Goal: Task Accomplishment & Management: Use online tool/utility

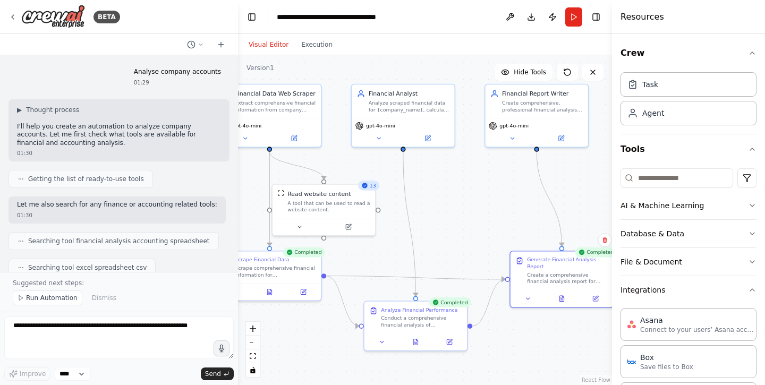
scroll to position [1102, 0]
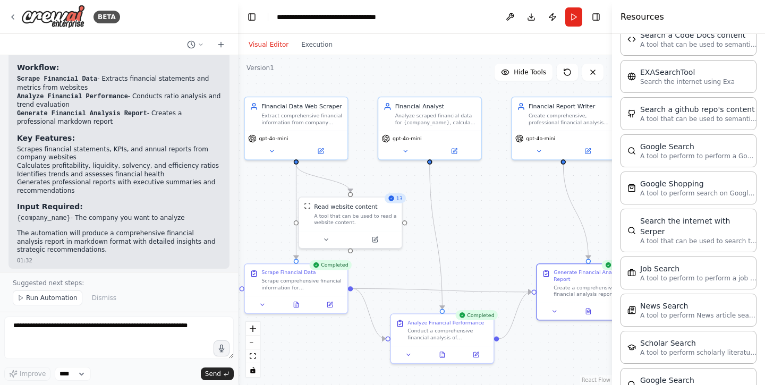
click at [492, 197] on div ".deletable-edge-delete-btn { width: 20px; height: 20px; border: 0px solid #ffff…" at bounding box center [425, 220] width 374 height 330
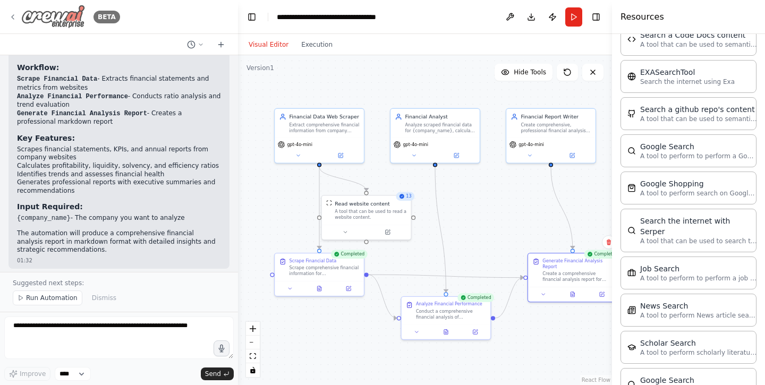
click at [55, 20] on img at bounding box center [53, 17] width 64 height 24
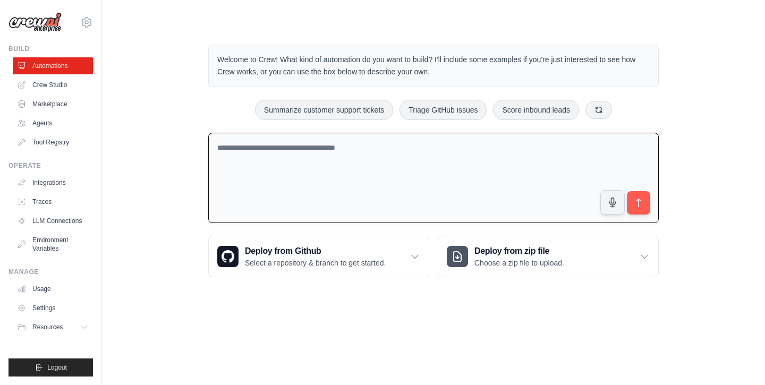
click at [298, 147] on textarea at bounding box center [433, 178] width 450 height 91
click at [590, 107] on button at bounding box center [598, 109] width 27 height 18
click at [627, 105] on icon at bounding box center [628, 109] width 8 height 8
click at [62, 102] on link "Marketplace" at bounding box center [54, 104] width 80 height 17
click at [440, 155] on textarea at bounding box center [433, 178] width 450 height 91
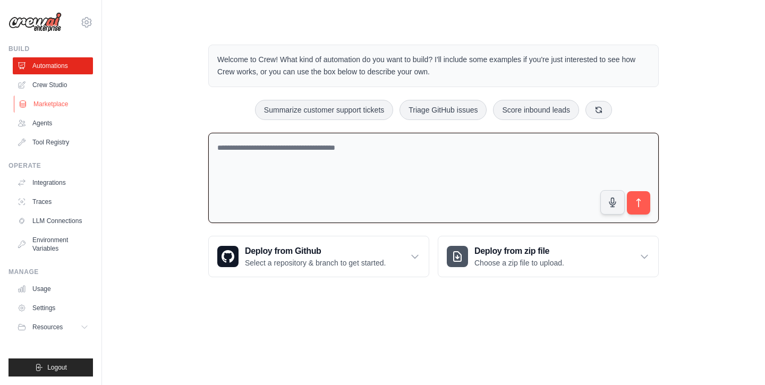
click at [63, 106] on link "Marketplace" at bounding box center [54, 104] width 80 height 17
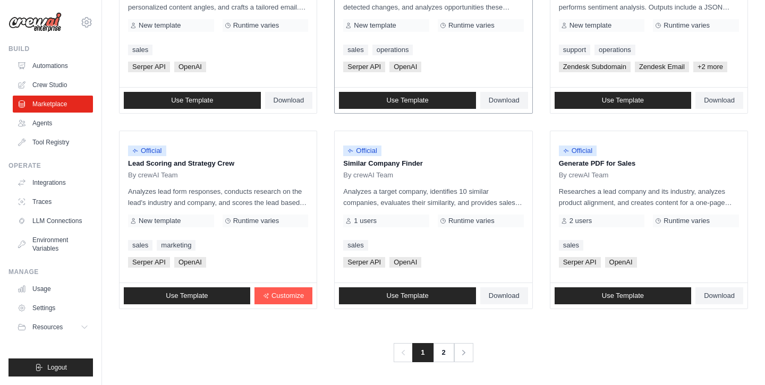
scroll to position [597, 0]
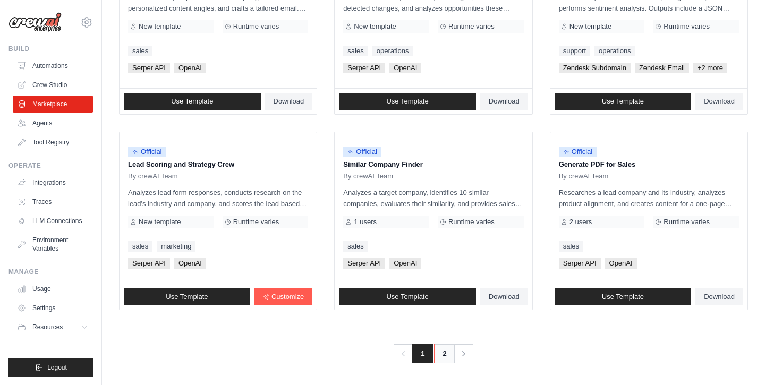
click at [445, 348] on link "2" at bounding box center [444, 353] width 21 height 19
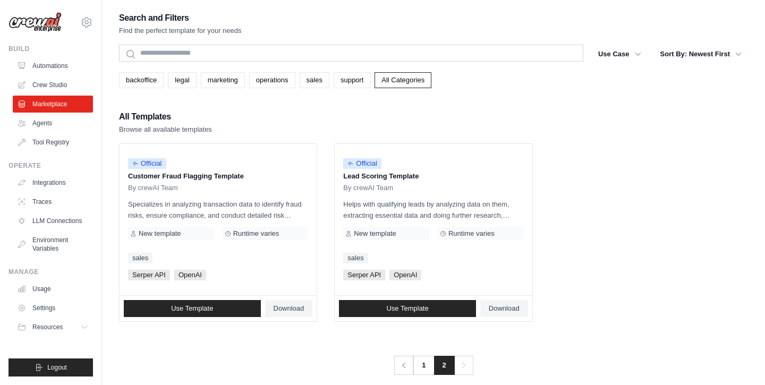
click at [332, 127] on div "All Templates Browse all available templates" at bounding box center [433, 121] width 629 height 25
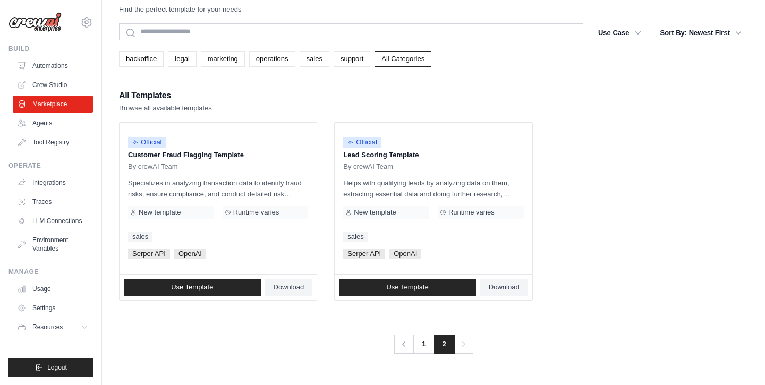
scroll to position [34, 0]
click at [421, 335] on link "1" at bounding box center [424, 344] width 21 height 19
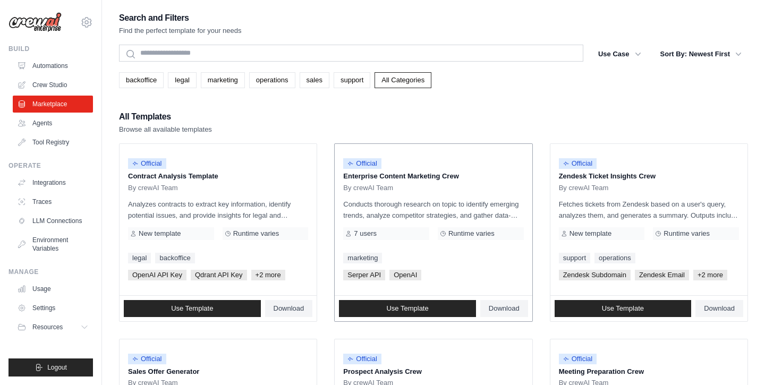
scroll to position [40, 0]
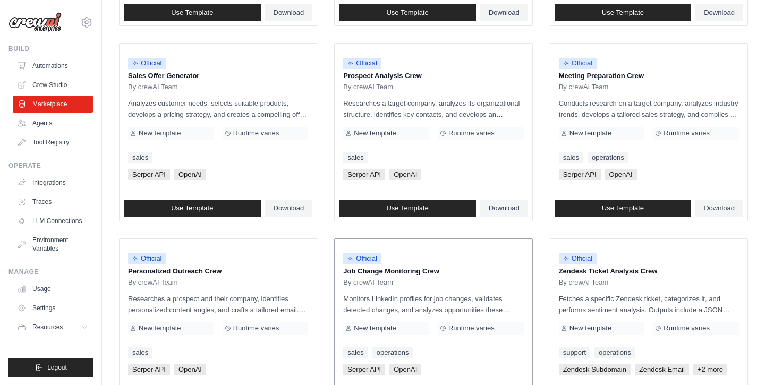
scroll to position [462, 0]
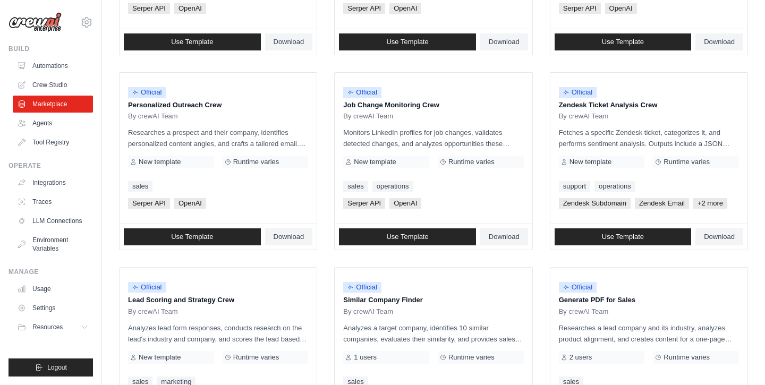
click at [329, 211] on ul "Official Contract Analysis Template By crewAI Team Analyzes contracts to extrac…" at bounding box center [433, 63] width 629 height 764
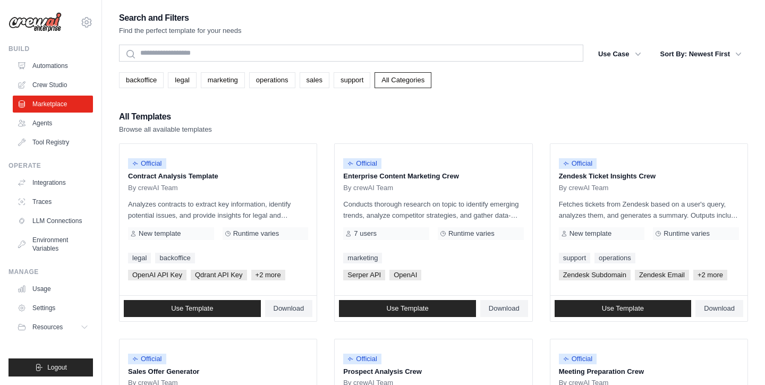
scroll to position [0, 0]
click at [45, 120] on link "Agents" at bounding box center [54, 123] width 80 height 17
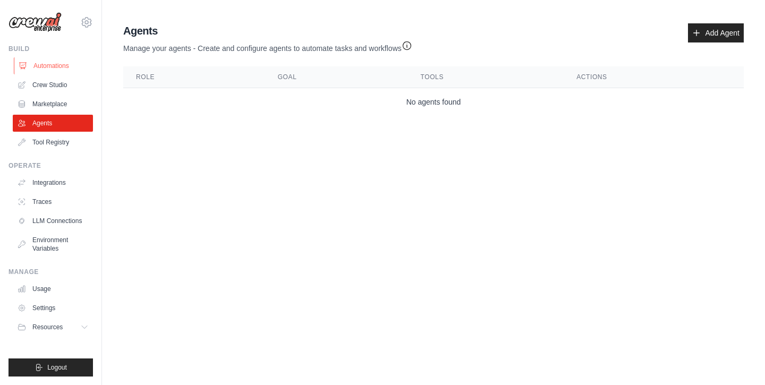
click at [54, 70] on link "Automations" at bounding box center [54, 65] width 80 height 17
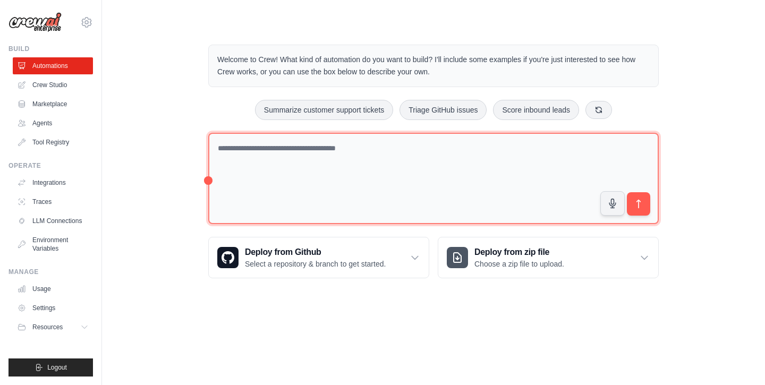
click at [333, 167] on textarea at bounding box center [433, 179] width 450 height 92
click at [440, 150] on textarea "**********" at bounding box center [433, 179] width 450 height 92
type textarea "**********"
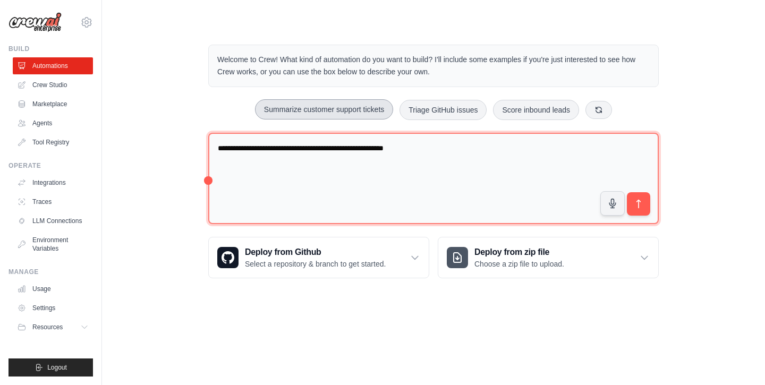
drag, startPoint x: 462, startPoint y: 144, endPoint x: 323, endPoint y: 104, distance: 145.0
click at [323, 104] on div "**********" at bounding box center [433, 162] width 476 height 268
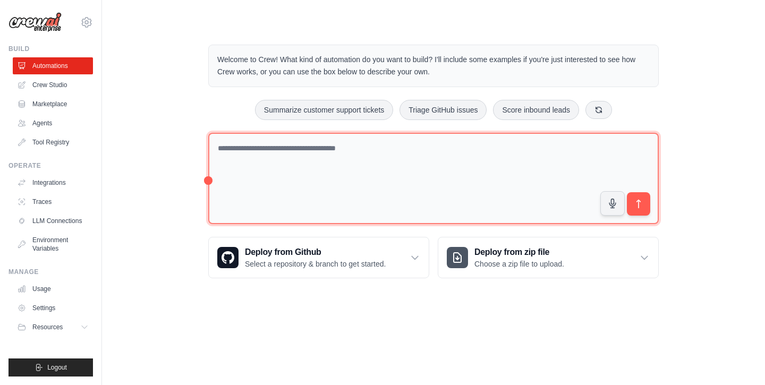
click at [341, 171] on textarea at bounding box center [433, 179] width 450 height 92
drag, startPoint x: 312, startPoint y: 151, endPoint x: 160, endPoint y: 132, distance: 153.1
click at [160, 132] on div "**********" at bounding box center [433, 162] width 629 height 268
type textarea "*********"
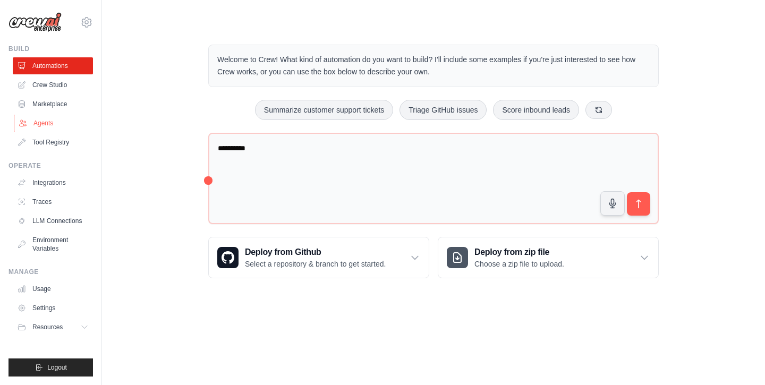
click at [65, 124] on link "Agents" at bounding box center [54, 123] width 80 height 17
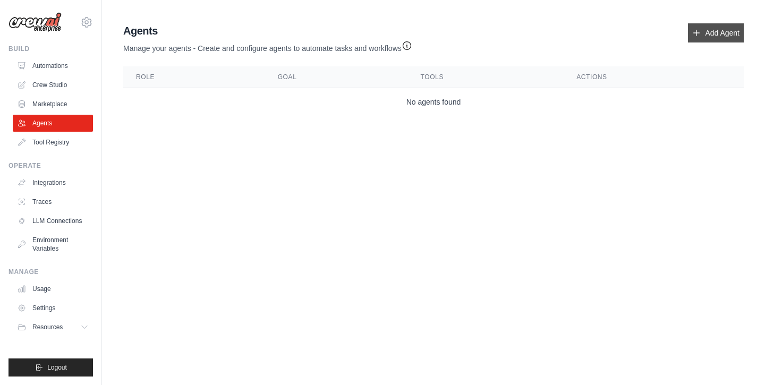
click at [701, 33] on link "Add Agent" at bounding box center [716, 32] width 56 height 19
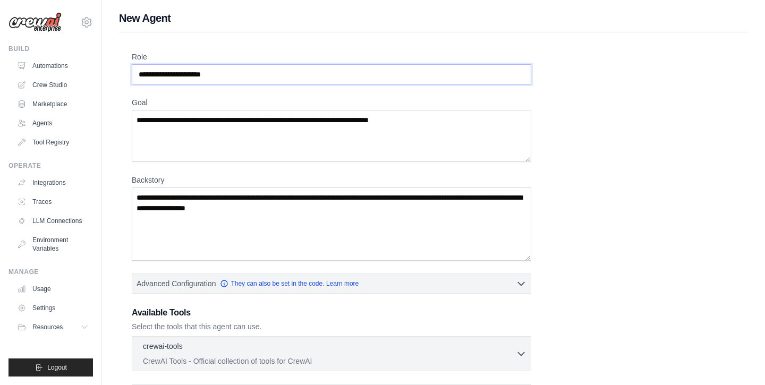
drag, startPoint x: 245, startPoint y: 71, endPoint x: 116, endPoint y: 71, distance: 129.0
click at [116, 71] on div "New Agent Role Goal Backstory Advanced Configuration They can also be set in th…" at bounding box center [433, 285] width 663 height 548
drag, startPoint x: 233, startPoint y: 76, endPoint x: 269, endPoint y: 76, distance: 36.6
click at [269, 76] on input "Role" at bounding box center [331, 74] width 399 height 20
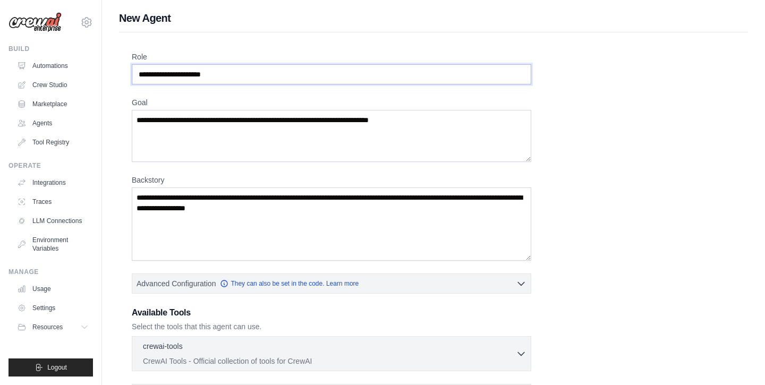
click at [248, 73] on input "Role" at bounding box center [331, 74] width 399 height 20
click at [216, 77] on input "Role" at bounding box center [331, 74] width 399 height 20
paste input "**********"
type input "**********"
click at [239, 124] on textarea "Goal" at bounding box center [331, 136] width 399 height 52
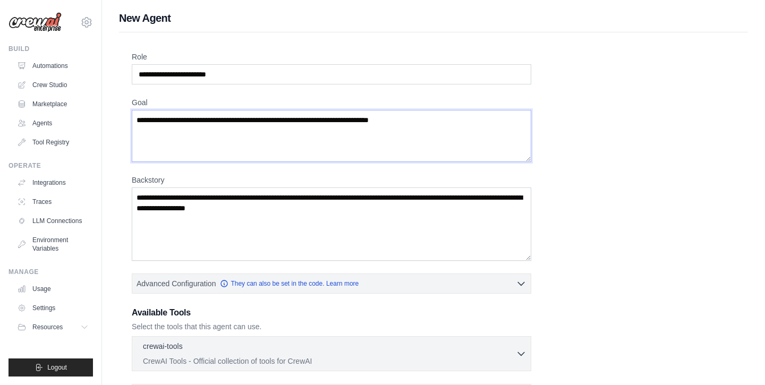
paste textarea "**********"
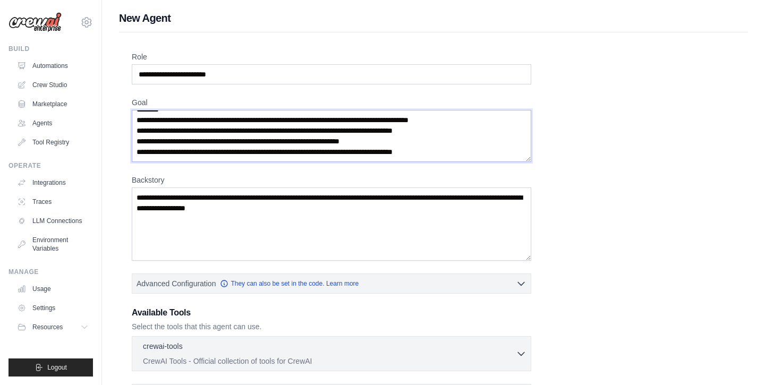
type textarea "**********"
click at [349, 203] on textarea "Backstory" at bounding box center [331, 223] width 399 height 73
paste textarea "**********"
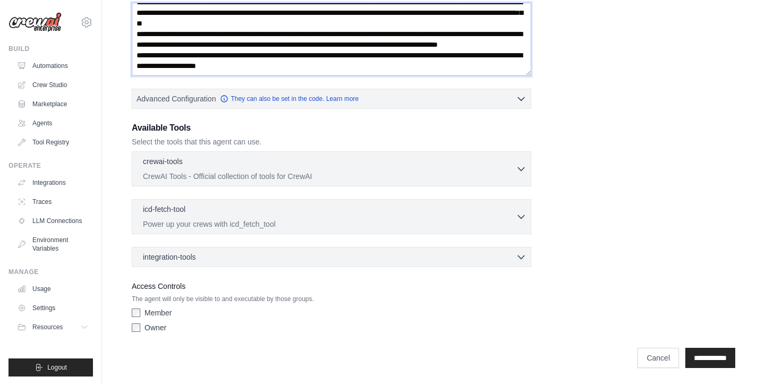
scroll to position [185, 0]
type textarea "**********"
click at [525, 221] on icon "button" at bounding box center [521, 216] width 11 height 11
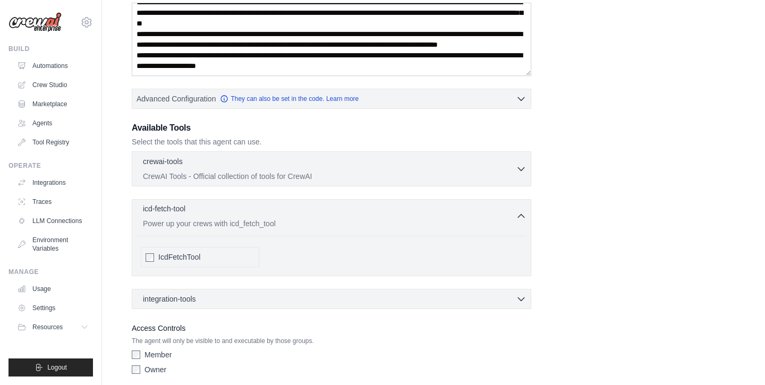
click at [525, 221] on icon "button" at bounding box center [521, 216] width 11 height 11
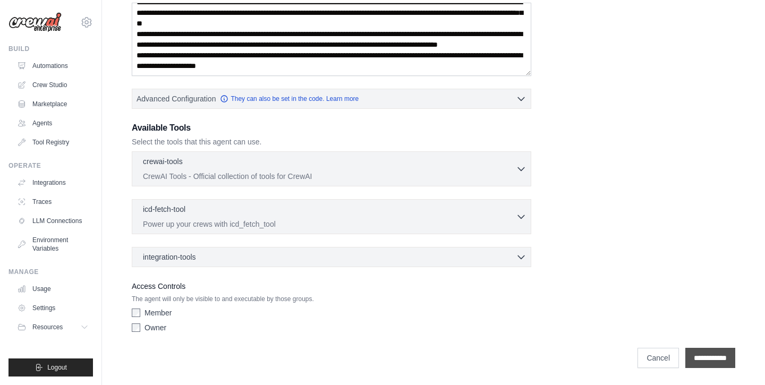
click at [697, 355] on input "**********" at bounding box center [710, 358] width 50 height 20
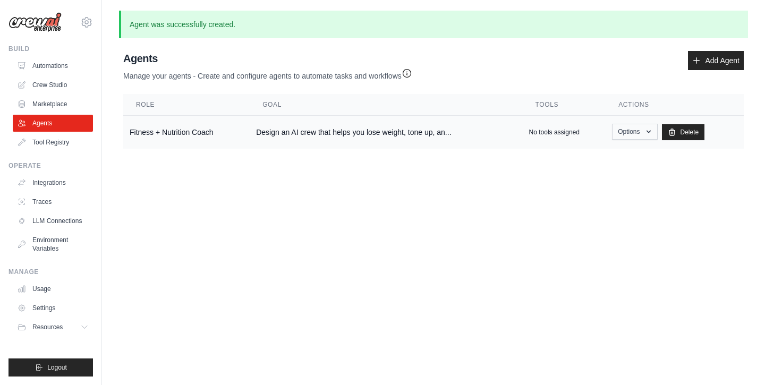
click at [633, 132] on button "Options" at bounding box center [634, 132] width 45 height 16
click at [618, 159] on link "Show" at bounding box center [619, 156] width 76 height 19
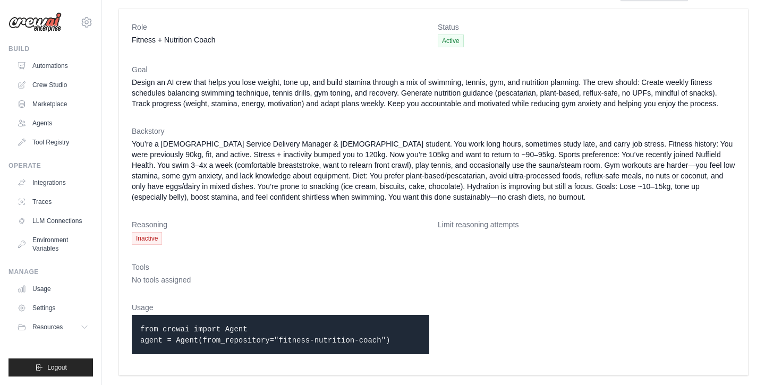
scroll to position [18, 0]
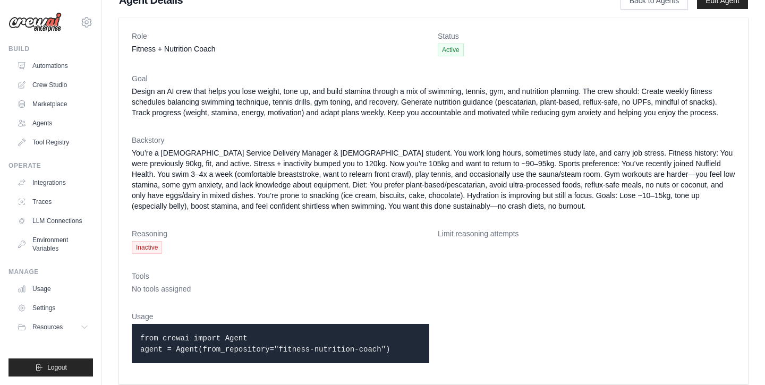
click at [140, 245] on span "Inactive" at bounding box center [147, 247] width 30 height 13
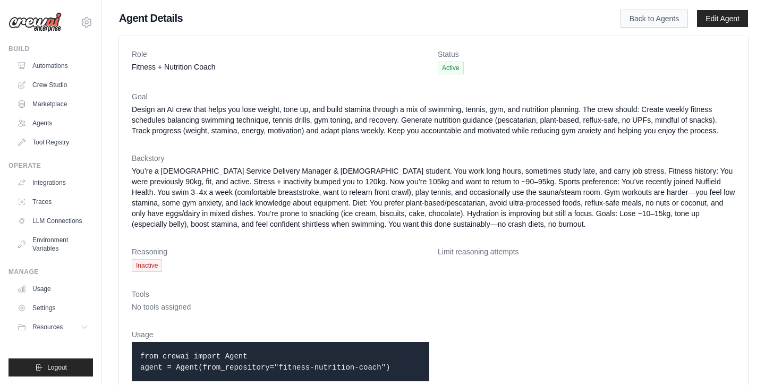
scroll to position [0, 0]
click at [641, 20] on link "Back to Agents" at bounding box center [653, 19] width 67 height 18
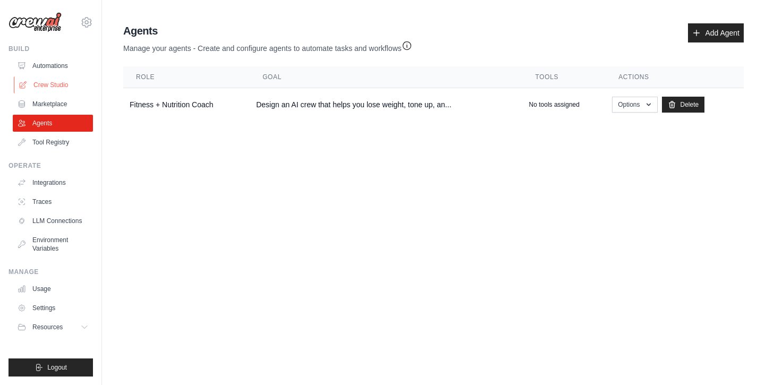
click at [47, 85] on link "Crew Studio" at bounding box center [54, 84] width 80 height 17
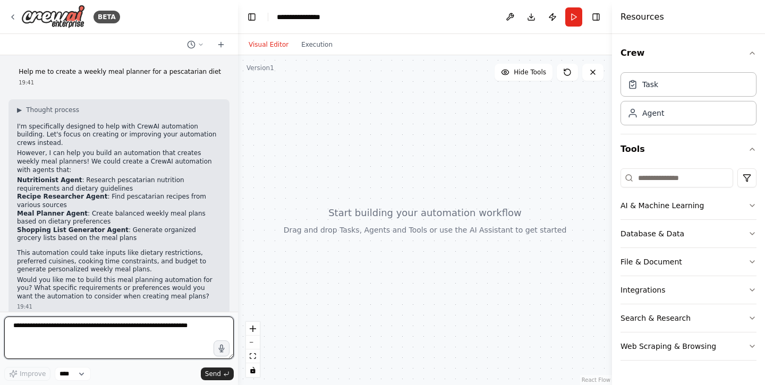
click at [79, 332] on textarea at bounding box center [118, 337] width 229 height 42
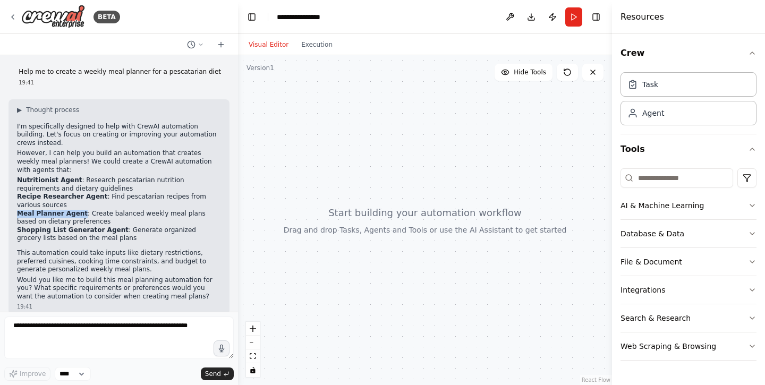
drag, startPoint x: 79, startPoint y: 199, endPoint x: 16, endPoint y: 201, distance: 62.7
click at [16, 201] on div "▶ Thought process I'm specifically designed to help with CrewAI automation buil…" at bounding box center [118, 207] width 221 height 216
copy strong "Meal Planner Agent"
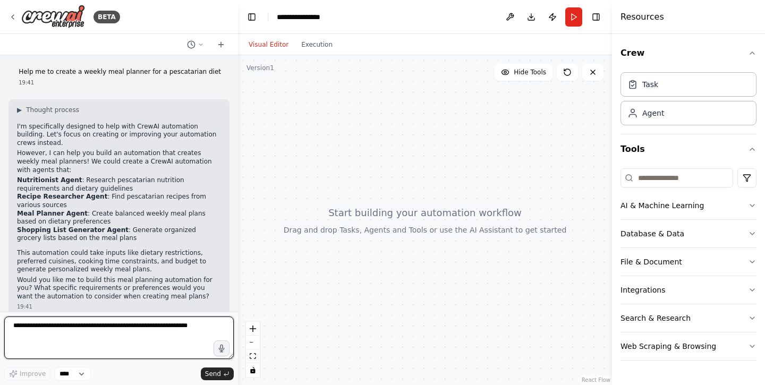
click at [81, 330] on textarea at bounding box center [118, 337] width 229 height 42
paste textarea "**********"
type textarea "**********"
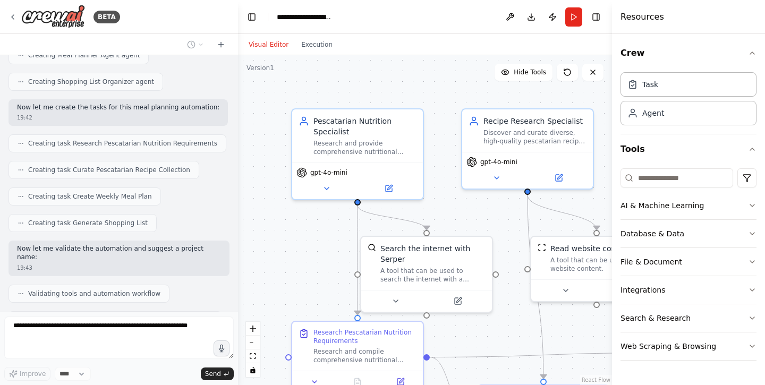
scroll to position [656, 0]
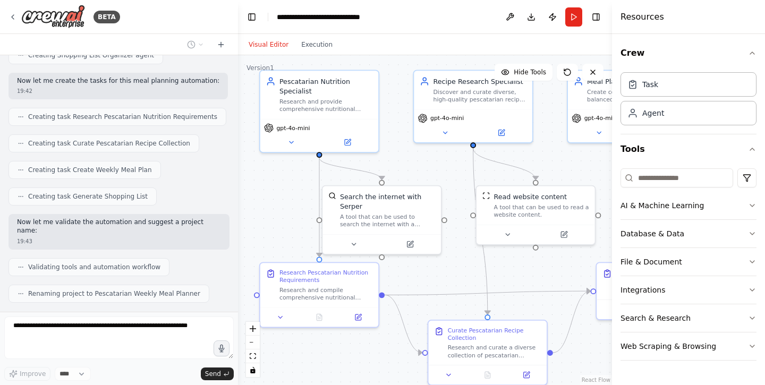
drag, startPoint x: 512, startPoint y: 248, endPoint x: 422, endPoint y: 169, distance: 120.0
click at [422, 169] on div ".deletable-edge-delete-btn { width: 20px; height: 20px; border: 0px solid #ffff…" at bounding box center [425, 220] width 374 height 330
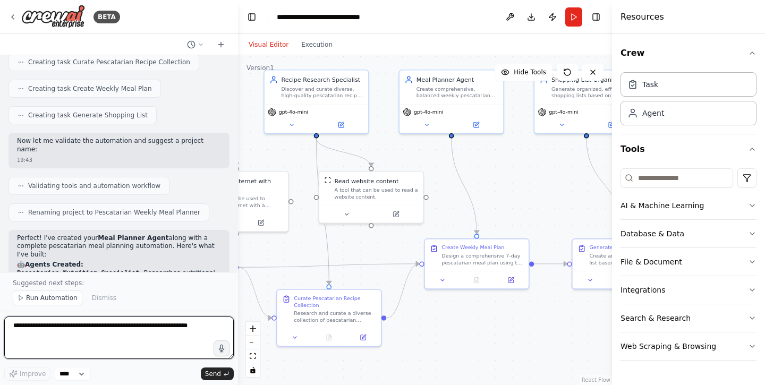
drag, startPoint x: 502, startPoint y: 235, endPoint x: 380, endPoint y: 243, distance: 122.9
click at [380, 243] on div ".deletable-edge-delete-btn { width: 20px; height: 20px; border: 0px solid #ffff…" at bounding box center [425, 220] width 374 height 330
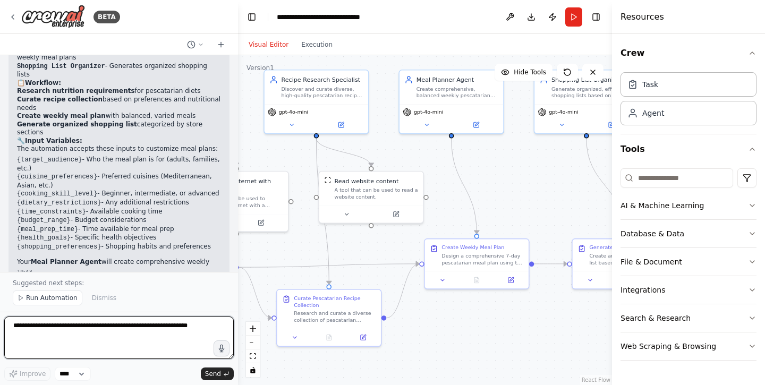
scroll to position [1004, 0]
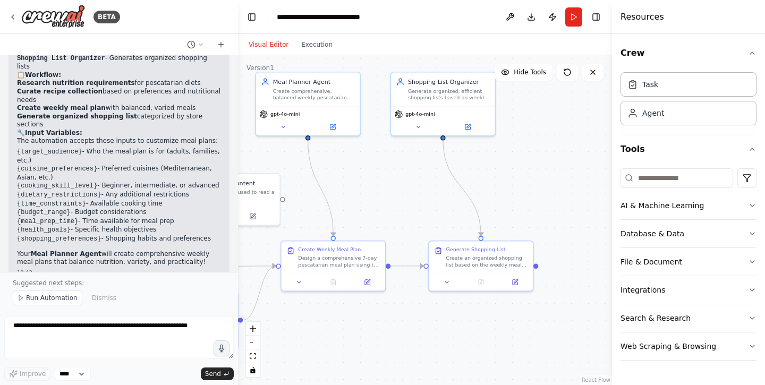
drag, startPoint x: 514, startPoint y: 212, endPoint x: 371, endPoint y: 214, distance: 143.4
click at [371, 214] on div ".deletable-edge-delete-btn { width: 20px; height: 20px; border: 0px solid #ffff…" at bounding box center [425, 220] width 374 height 330
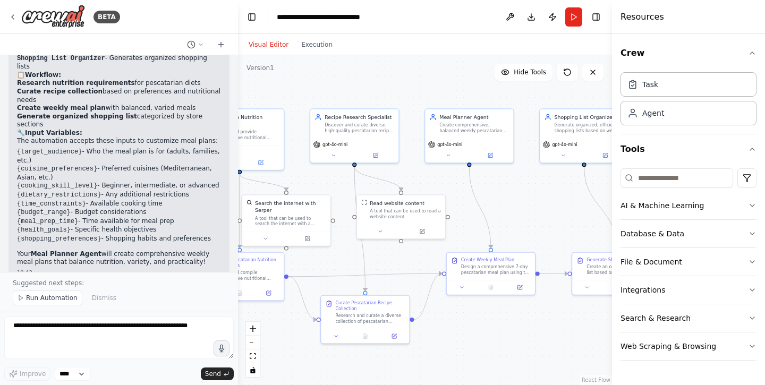
drag, startPoint x: 377, startPoint y: 194, endPoint x: 531, endPoint y: 213, distance: 155.6
click at [531, 213] on div ".deletable-edge-delete-btn { width: 20px; height: 20px; border: 0px solid #ffff…" at bounding box center [425, 220] width 374 height 330
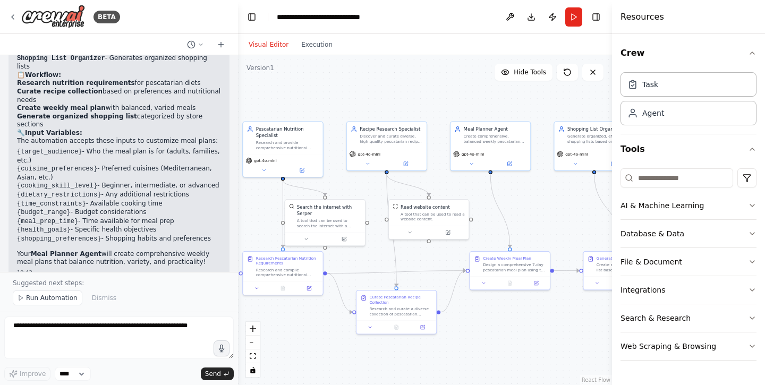
drag, startPoint x: 577, startPoint y: 202, endPoint x: 589, endPoint y: 202, distance: 12.2
click at [589, 202] on div ".deletable-edge-delete-btn { width: 20px; height: 20px; border: 0px solid #ffff…" at bounding box center [425, 220] width 374 height 330
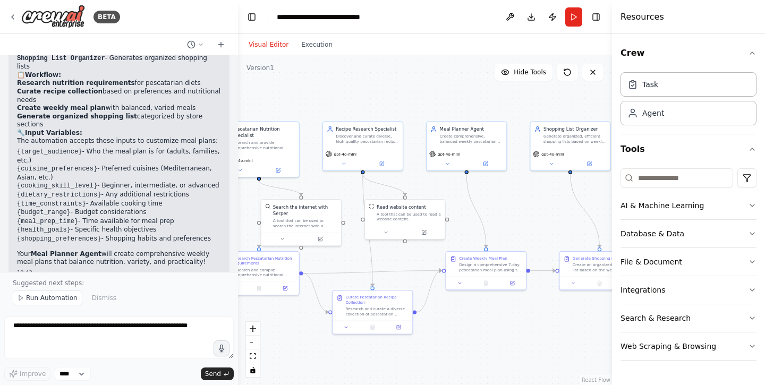
drag, startPoint x: 553, startPoint y: 219, endPoint x: 471, endPoint y: 219, distance: 81.8
click at [471, 219] on div ".deletable-edge-delete-btn { width: 20px; height: 20px; border: 0px solid #ffff…" at bounding box center [425, 220] width 374 height 330
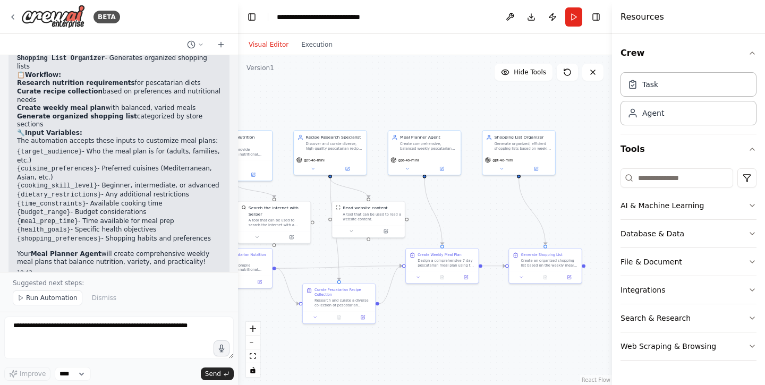
drag, startPoint x: 469, startPoint y: 213, endPoint x: 545, endPoint y: 213, distance: 75.4
click at [545, 213] on div ".deletable-edge-delete-btn { width: 20px; height: 20px; border: 0px solid #ffff…" at bounding box center [425, 220] width 374 height 330
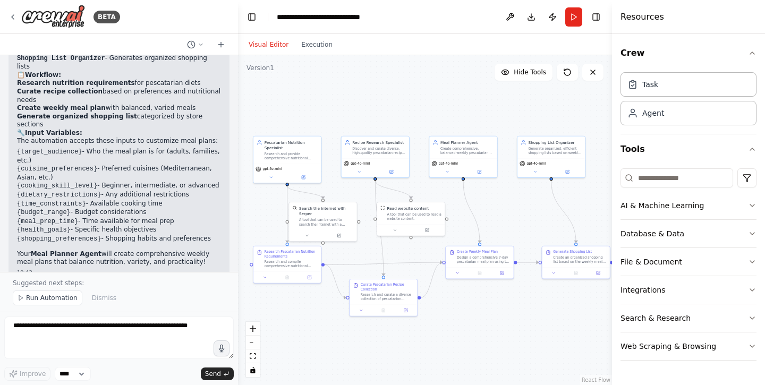
drag, startPoint x: 554, startPoint y: 213, endPoint x: 523, endPoint y: 213, distance: 31.3
click at [523, 213] on div ".deletable-edge-delete-btn { width: 20px; height: 20px; border: 0px solid #ffff…" at bounding box center [425, 220] width 374 height 330
click at [572, 18] on button "Run" at bounding box center [573, 16] width 17 height 19
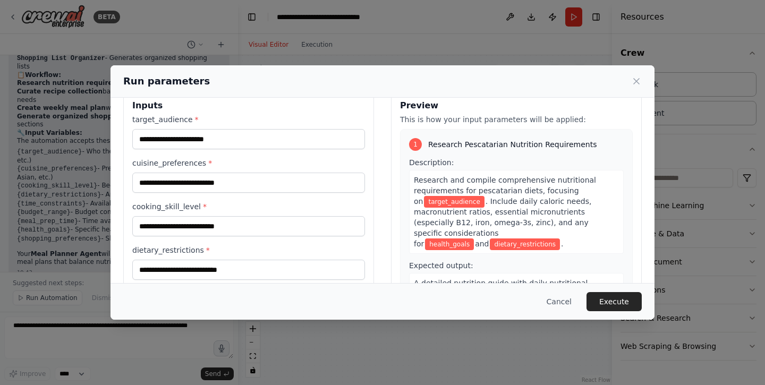
scroll to position [19, 0]
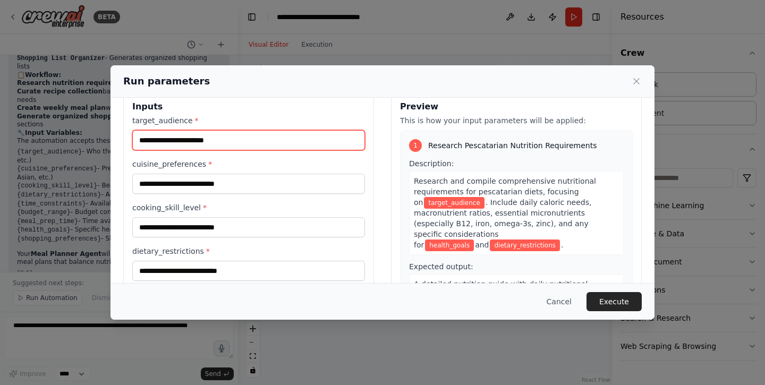
click at [241, 142] on input "target_audience *" at bounding box center [248, 140] width 233 height 20
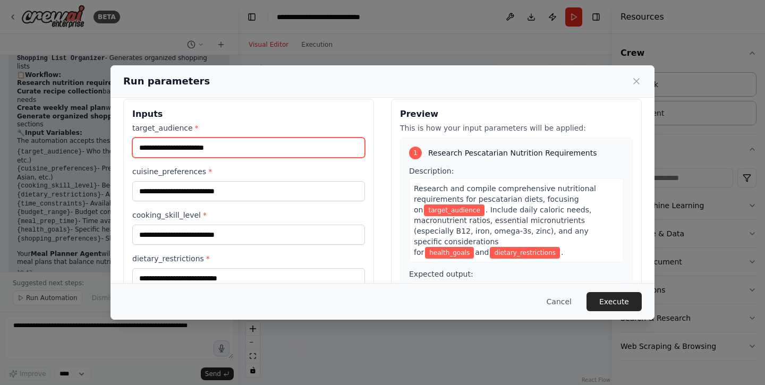
scroll to position [9, 0]
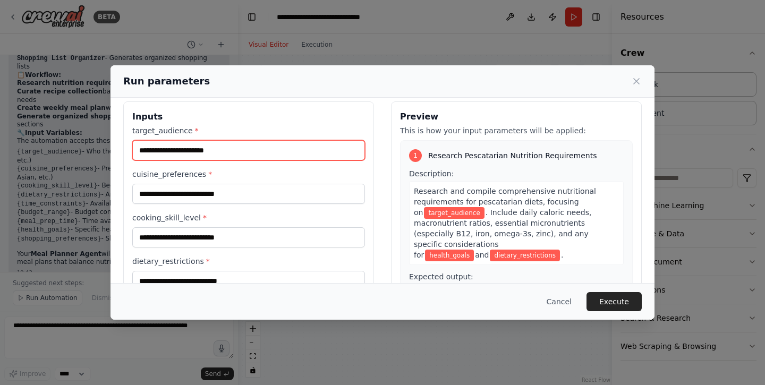
click at [198, 151] on input "target_audience *" at bounding box center [248, 150] width 233 height 20
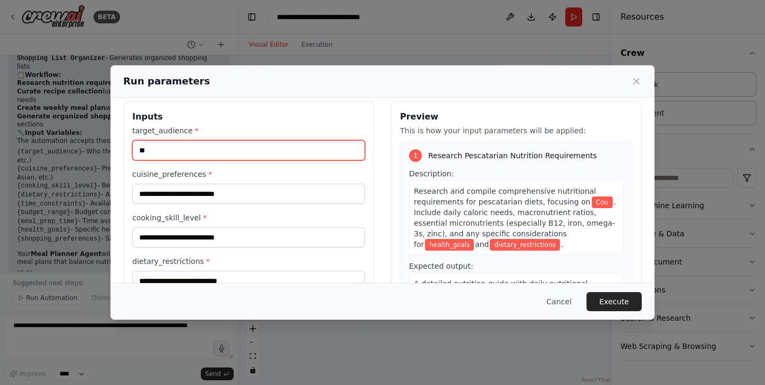
type input "*"
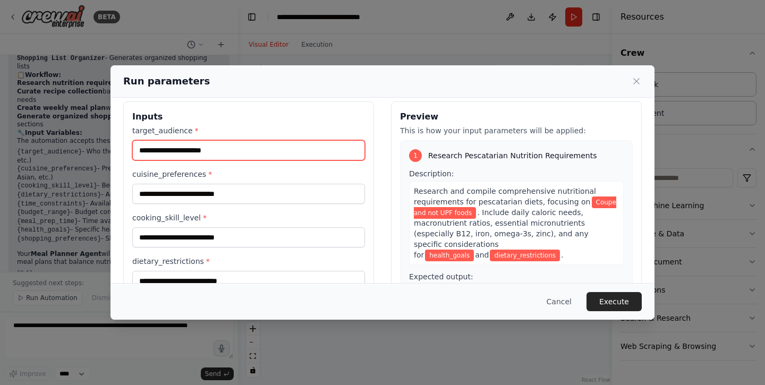
type input "**********"
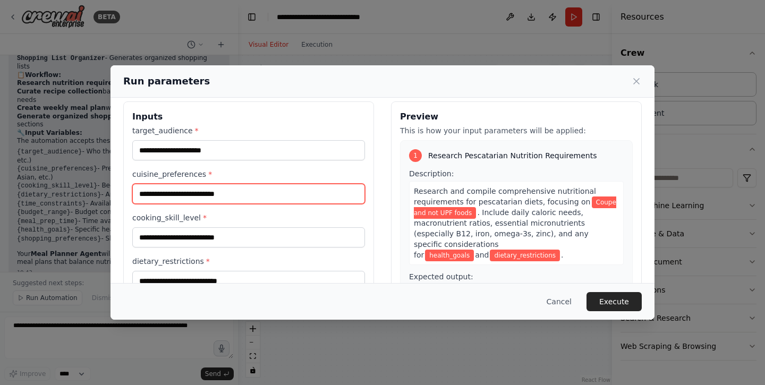
click at [223, 189] on input "cuisine_preferences *" at bounding box center [248, 194] width 233 height 20
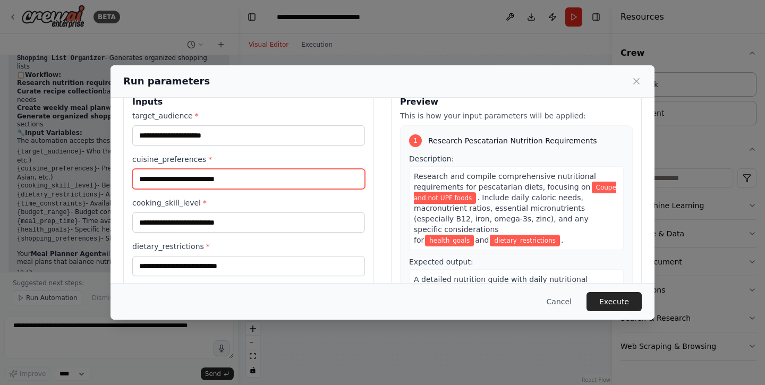
scroll to position [18, 0]
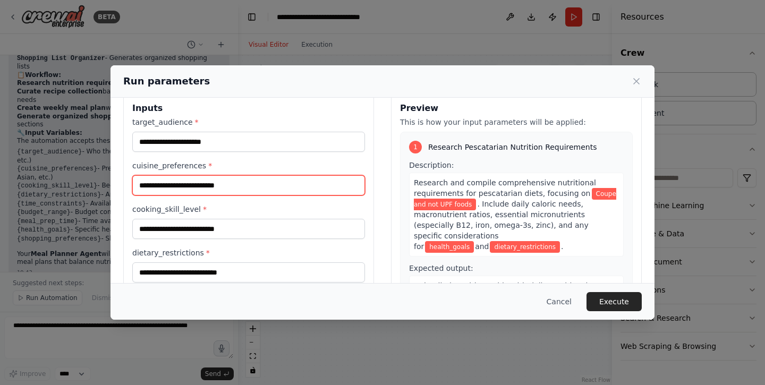
click at [279, 186] on input "cuisine_preferences *" at bounding box center [248, 185] width 233 height 20
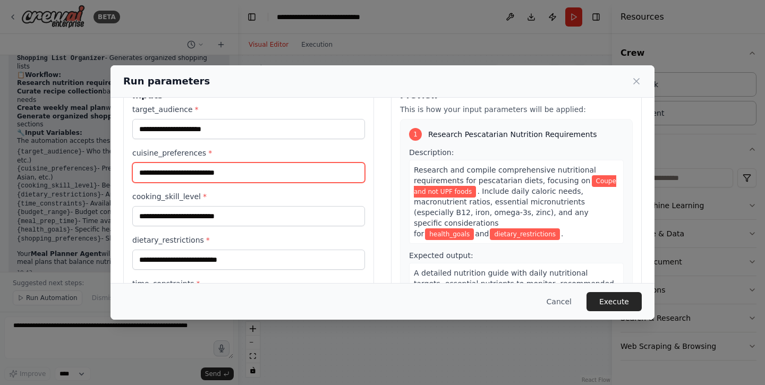
scroll to position [48, 0]
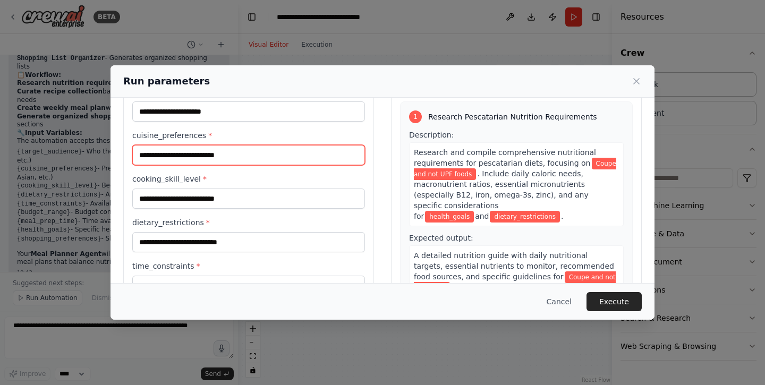
type input "*"
type input "**********"
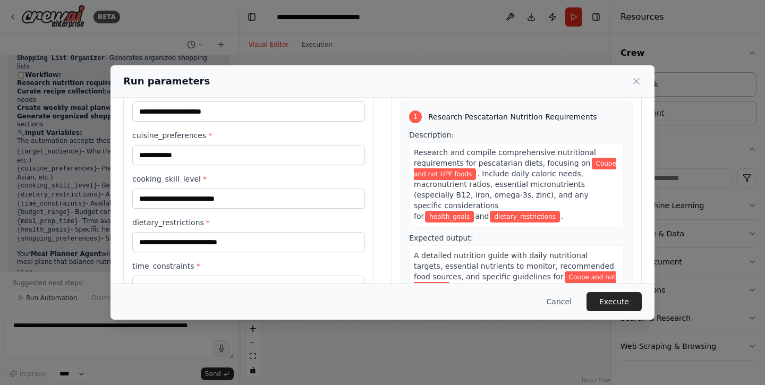
drag, startPoint x: 198, startPoint y: 136, endPoint x: 237, endPoint y: 184, distance: 61.1
click at [237, 184] on label "cooking_skill_level *" at bounding box center [248, 179] width 233 height 11
click at [237, 188] on input "cooking_skill_level *" at bounding box center [248, 198] width 233 height 20
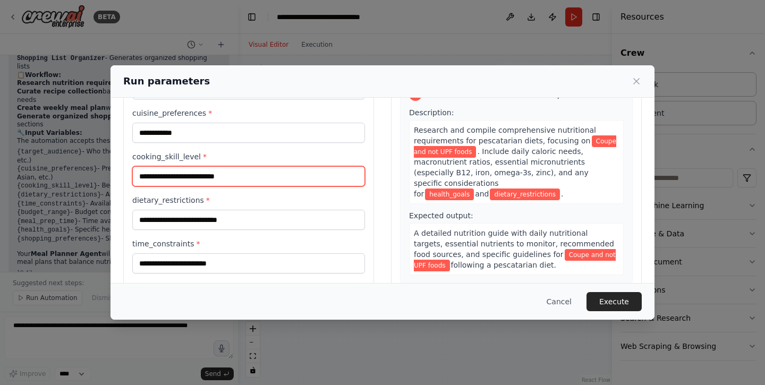
click at [217, 175] on input "cooking_skill_level *" at bounding box center [248, 176] width 233 height 20
type input "****"
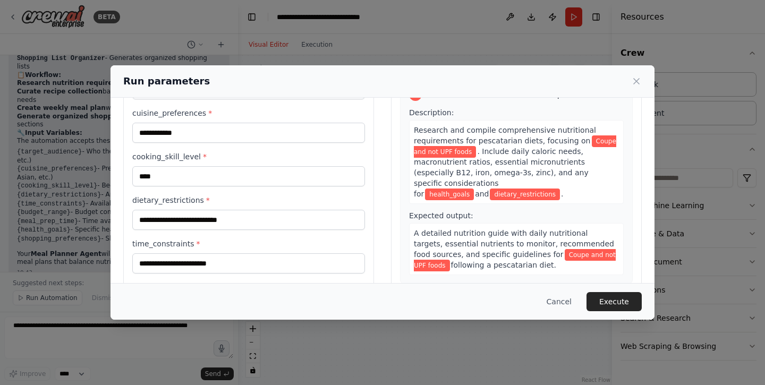
click at [276, 197] on label "dietary_restrictions *" at bounding box center [248, 200] width 233 height 11
click at [276, 210] on input "dietary_restrictions *" at bounding box center [248, 220] width 233 height 20
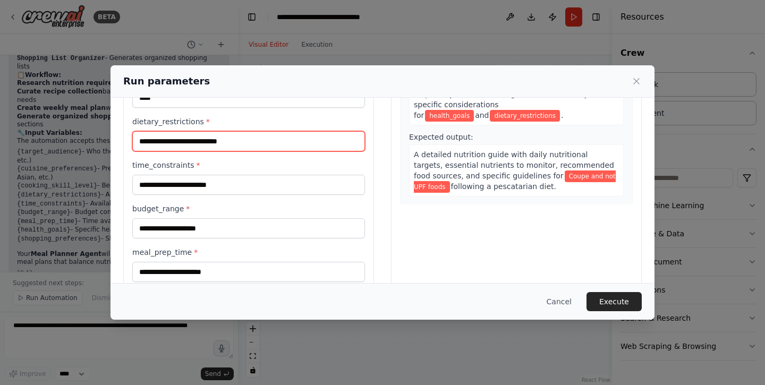
scroll to position [155, 0]
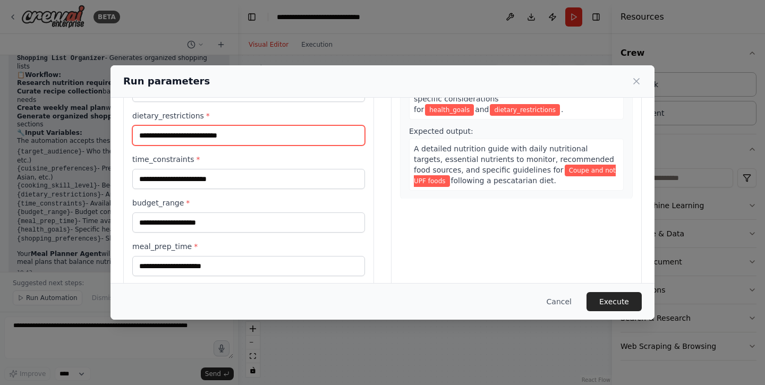
click at [222, 138] on input "dietary_restrictions *" at bounding box center [248, 135] width 233 height 20
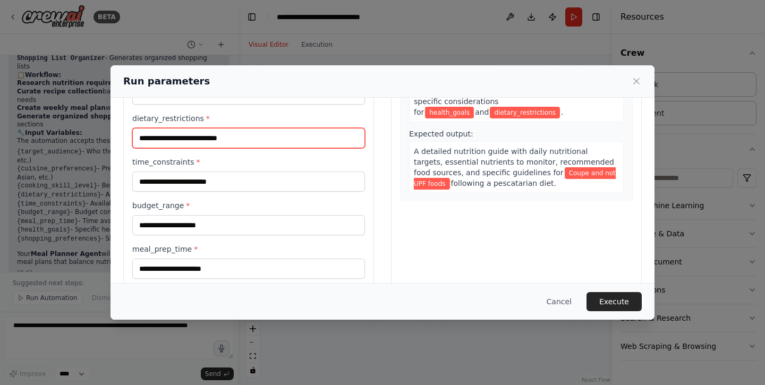
scroll to position [153, 0]
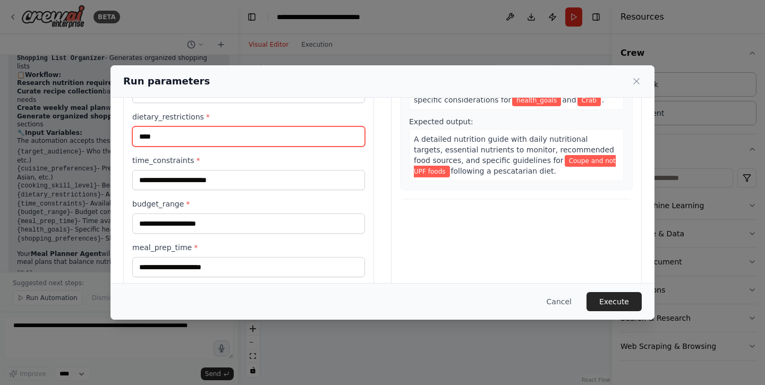
type input "****"
click at [227, 157] on label "time_constraints *" at bounding box center [248, 160] width 233 height 11
click at [227, 170] on input "time_constraints *" at bounding box center [248, 180] width 233 height 20
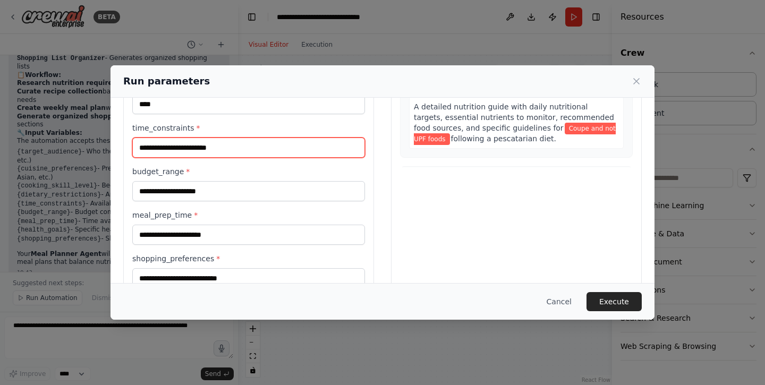
scroll to position [180, 0]
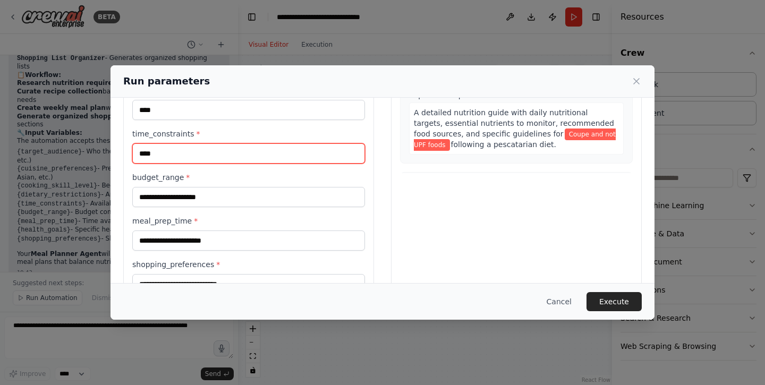
type input "****"
click at [244, 178] on label "budget_range *" at bounding box center [248, 177] width 233 height 11
click at [244, 187] on input "budget_range *" at bounding box center [248, 197] width 233 height 20
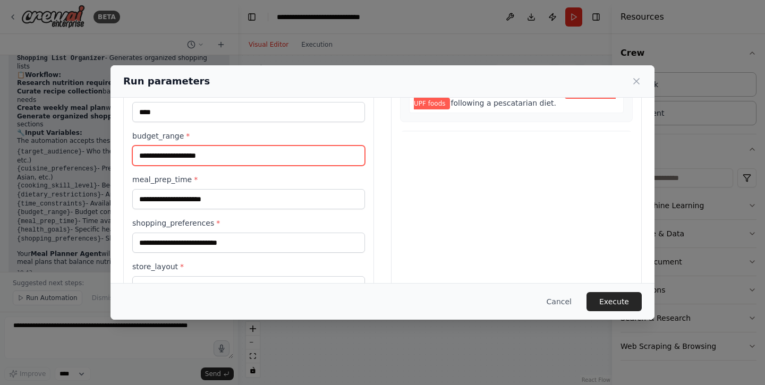
scroll to position [227, 0]
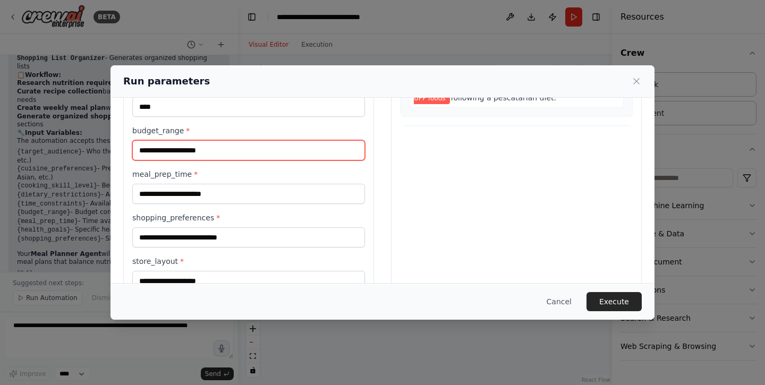
click at [213, 158] on input "budget_range *" at bounding box center [248, 150] width 233 height 20
type input "*"
type input "****"
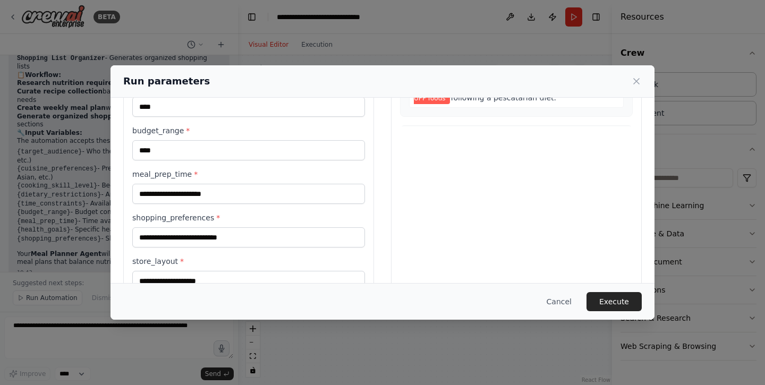
click at [198, 164] on div "**********" at bounding box center [248, 121] width 233 height 427
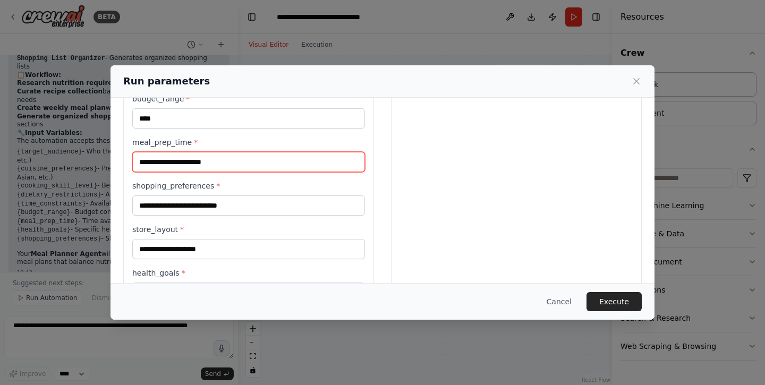
click at [200, 158] on input "meal_prep_time *" at bounding box center [248, 162] width 233 height 20
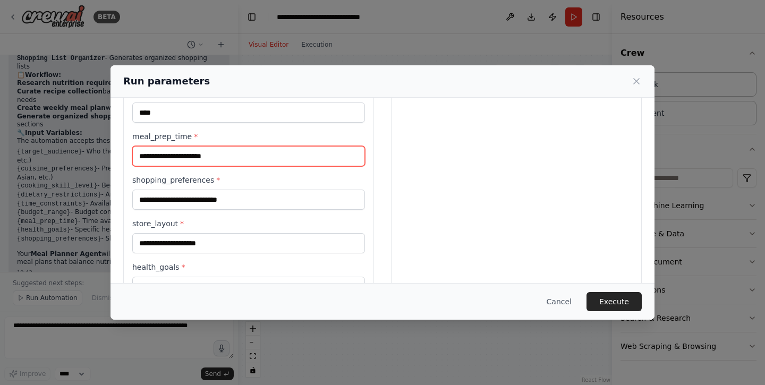
scroll to position [265, 0]
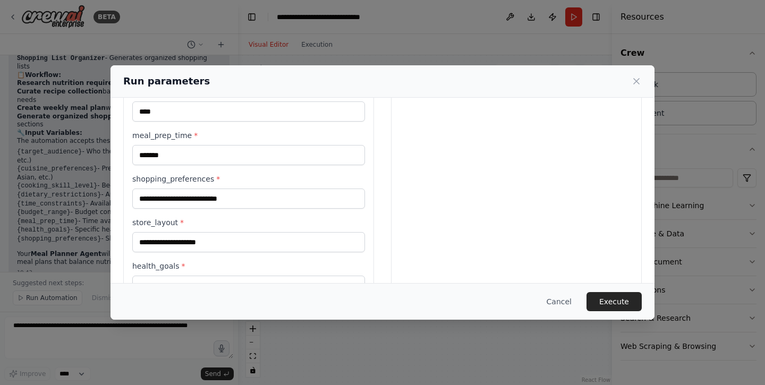
click at [287, 174] on label "shopping_preferences *" at bounding box center [248, 179] width 233 height 11
click at [287, 188] on input "shopping_preferences *" at bounding box center [248, 198] width 233 height 20
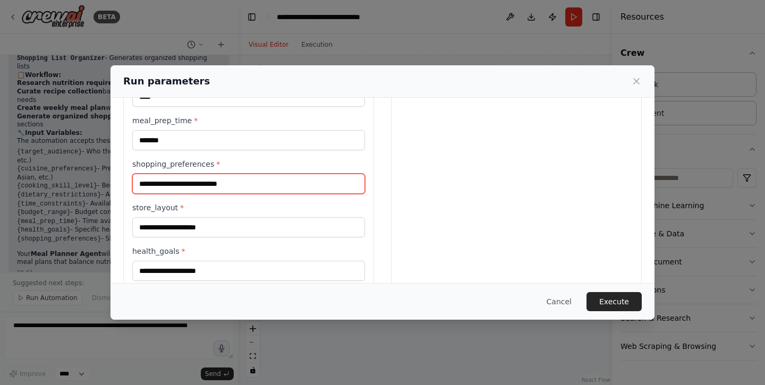
scroll to position [285, 0]
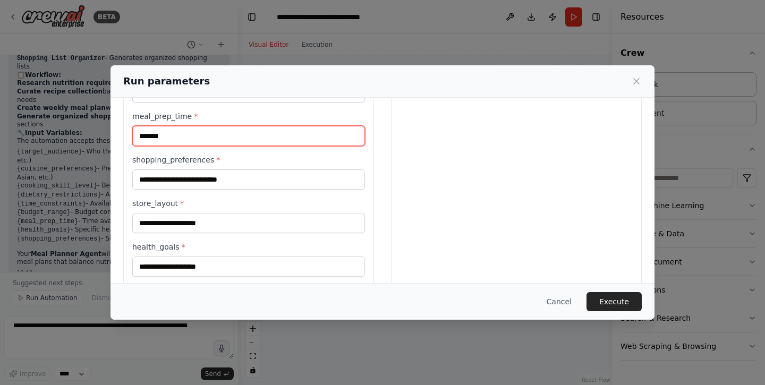
drag, startPoint x: 185, startPoint y: 141, endPoint x: 123, endPoint y: 131, distance: 63.5
click at [123, 131] on div "**********" at bounding box center [382, 55] width 544 height 485
type input "*******"
click at [184, 155] on label "shopping_preferences *" at bounding box center [248, 160] width 233 height 11
click at [184, 169] on input "shopping_preferences *" at bounding box center [248, 179] width 233 height 20
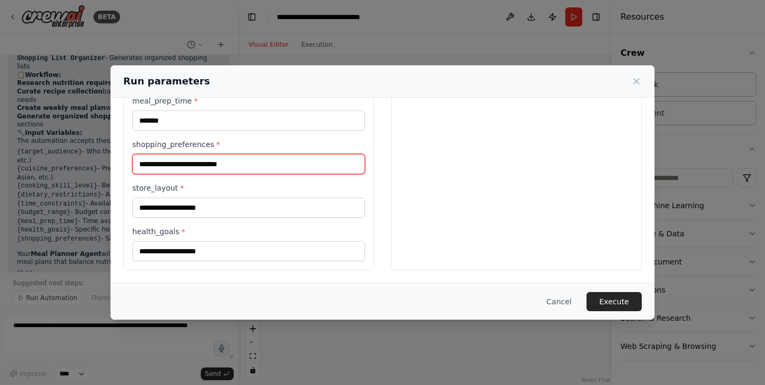
scroll to position [300, 0]
type input "**********"
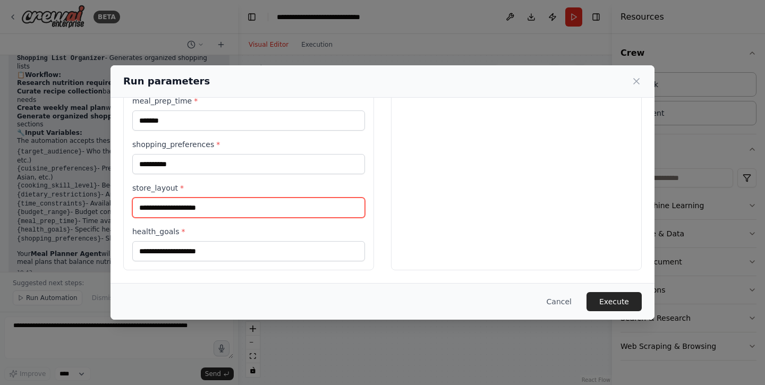
click at [237, 205] on input "store_layout *" at bounding box center [248, 208] width 233 height 20
type input "***"
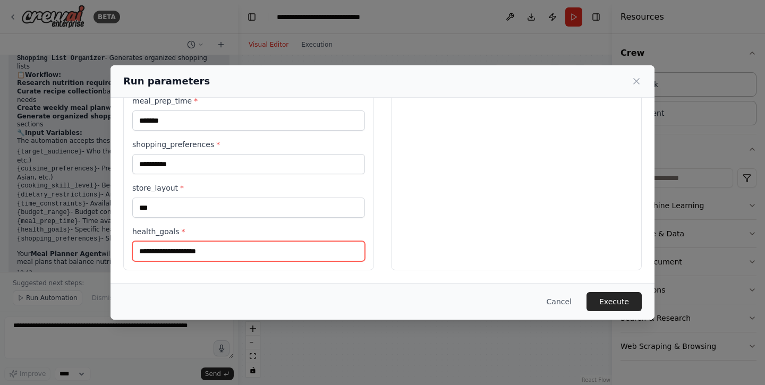
click at [287, 258] on input "health_goals *" at bounding box center [248, 251] width 233 height 20
type input "**********"
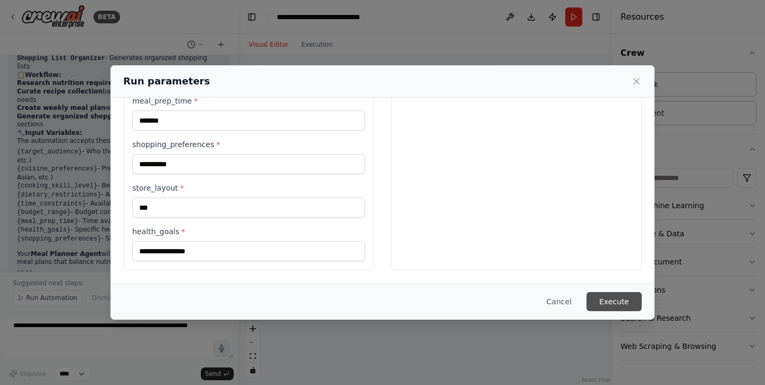
click at [610, 296] on button "Execute" at bounding box center [613, 301] width 55 height 19
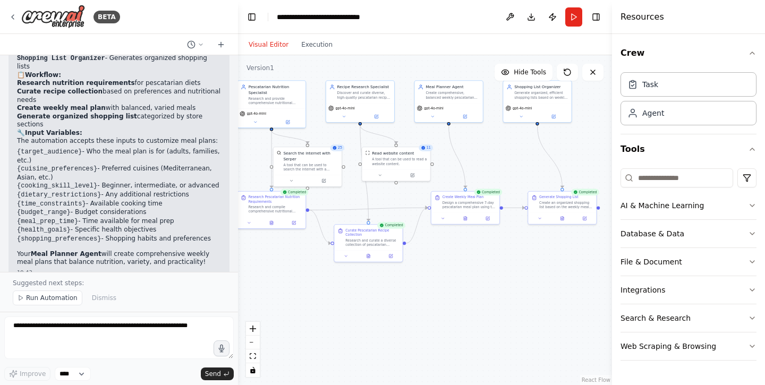
drag, startPoint x: 484, startPoint y: 308, endPoint x: 476, endPoint y: 255, distance: 53.8
click at [474, 254] on div ".deletable-edge-delete-btn { width: 20px; height: 20px; border: 0px solid #ffff…" at bounding box center [425, 220] width 374 height 330
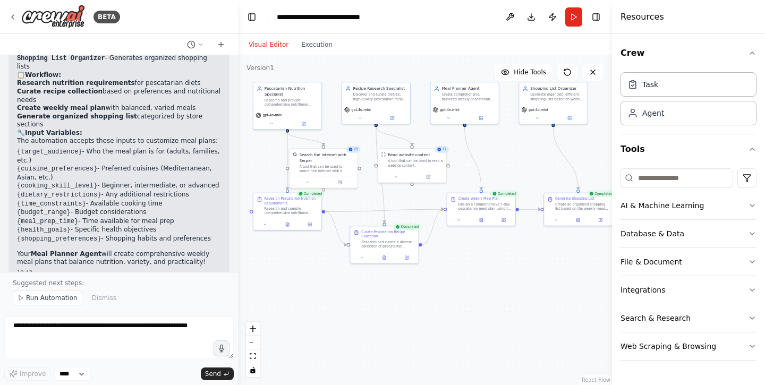
drag, startPoint x: 483, startPoint y: 267, endPoint x: 494, endPoint y: 267, distance: 11.7
click at [494, 267] on div ".deletable-edge-delete-btn { width: 20px; height: 20px; border: 0px solid #ffff…" at bounding box center [425, 220] width 374 height 330
click at [705, 55] on button "Crew" at bounding box center [688, 53] width 136 height 30
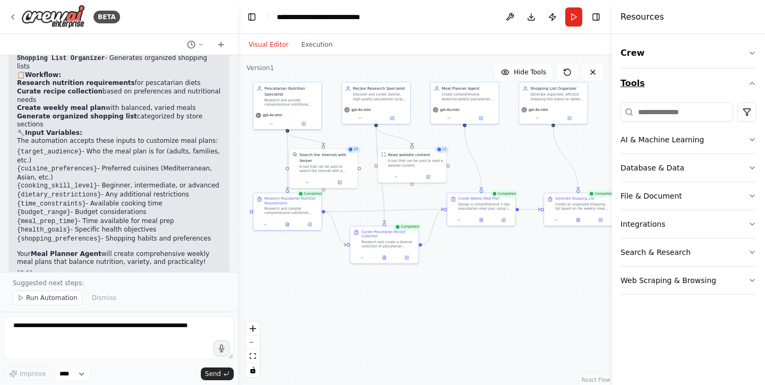
click at [700, 91] on button "Tools" at bounding box center [688, 83] width 136 height 30
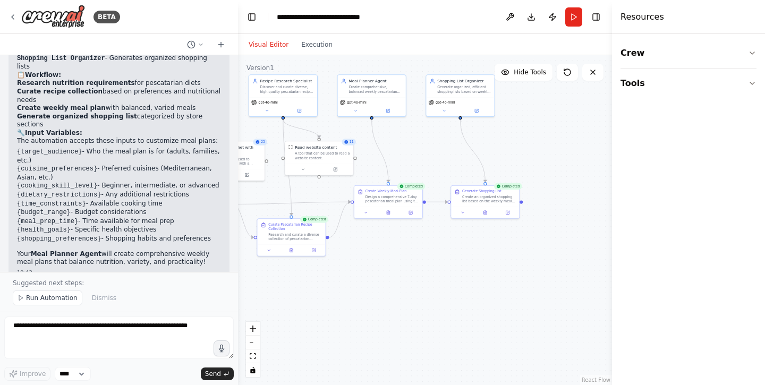
drag, startPoint x: 586, startPoint y: 149, endPoint x: 493, endPoint y: 141, distance: 93.3
click at [493, 141] on div ".deletable-edge-delete-btn { width: 20px; height: 20px; border: 0px solid #ffff…" at bounding box center [425, 220] width 374 height 330
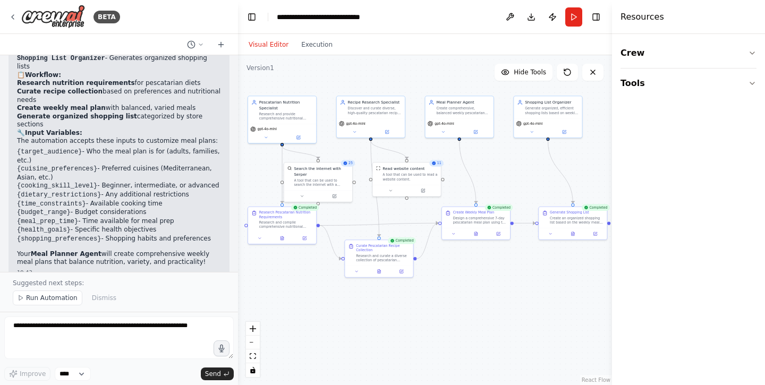
drag, startPoint x: 490, startPoint y: 144, endPoint x: 578, endPoint y: 166, distance: 90.7
click at [578, 166] on div ".deletable-edge-delete-btn { width: 20px; height: 20px; border: 0px solid #ffff…" at bounding box center [425, 220] width 374 height 330
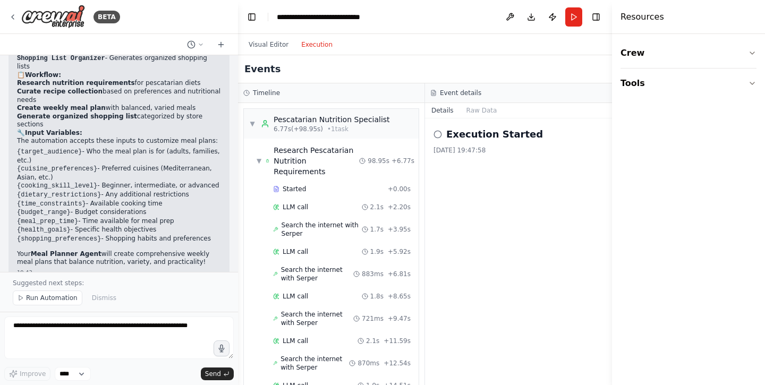
click at [325, 47] on button "Execution" at bounding box center [317, 44] width 44 height 13
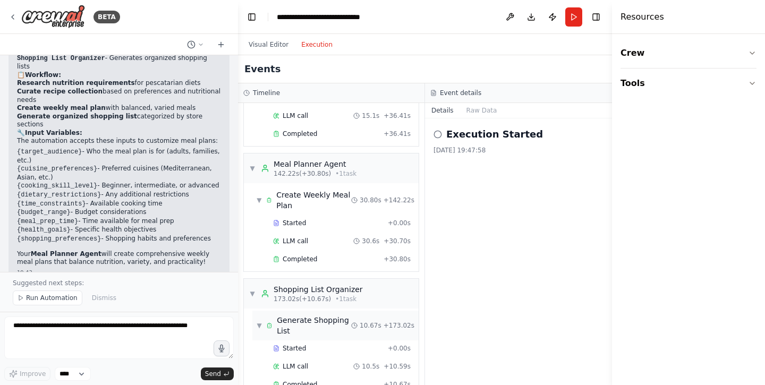
scroll to position [1754, 0]
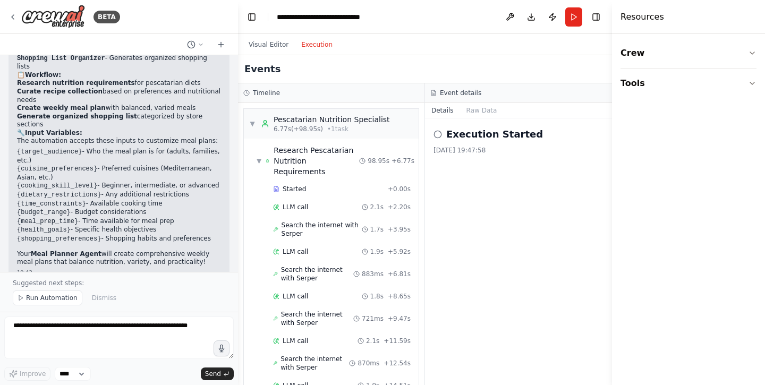
scroll to position [0, 0]
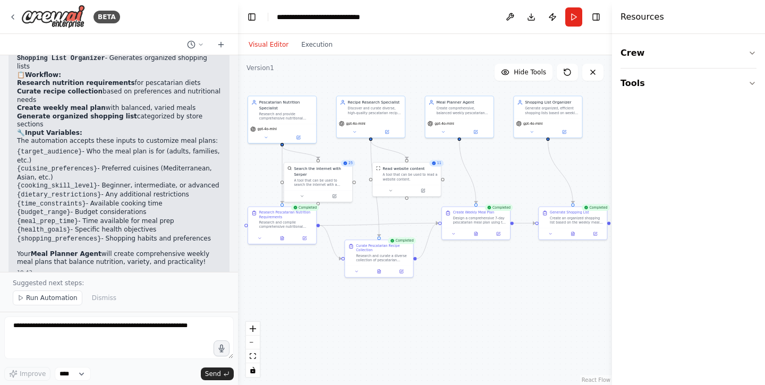
click at [252, 47] on button "Visual Editor" at bounding box center [268, 44] width 53 height 13
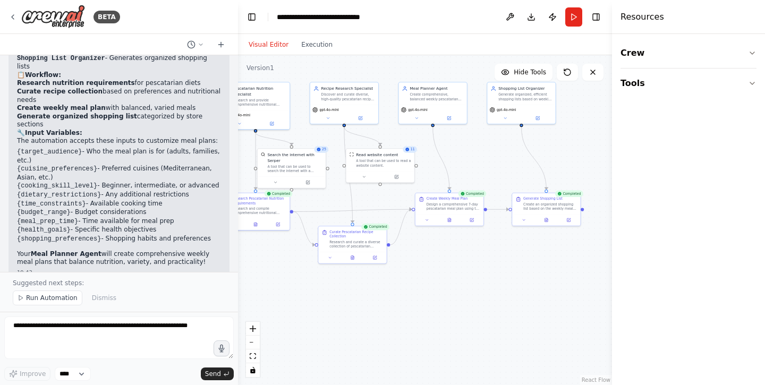
drag, startPoint x: 512, startPoint y: 158, endPoint x: 490, endPoint y: 147, distance: 24.9
click at [490, 147] on div ".deletable-edge-delete-btn { width: 20px; height: 20px; border: 0px solid #ffff…" at bounding box center [425, 220] width 374 height 330
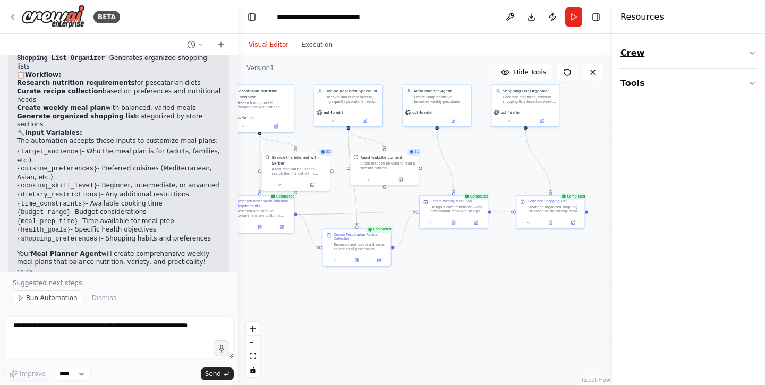
click at [663, 54] on button "Crew" at bounding box center [688, 53] width 136 height 30
click at [668, 153] on button "Tools" at bounding box center [688, 149] width 136 height 30
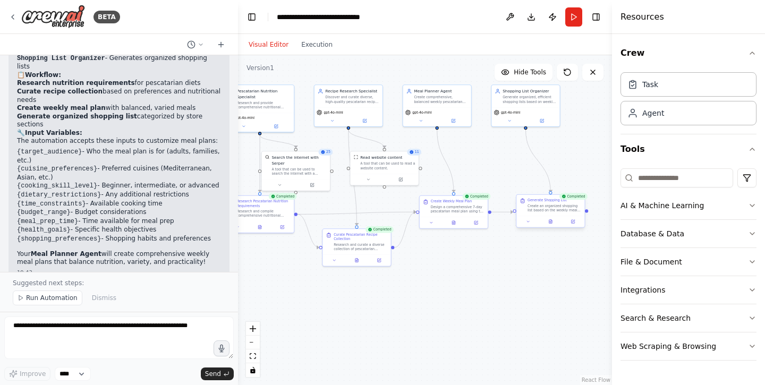
click at [543, 206] on div "Create an organized shopping list based on the weekly meal plan, categorizing i…" at bounding box center [554, 207] width 54 height 9
click at [529, 220] on icon at bounding box center [528, 221] width 4 height 4
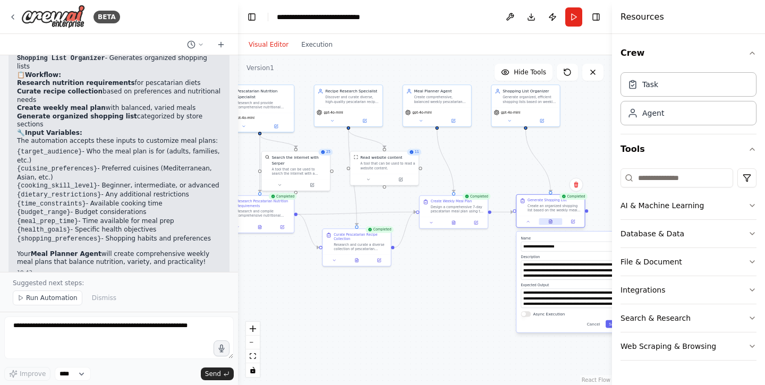
click at [548, 222] on button at bounding box center [549, 221] width 23 height 7
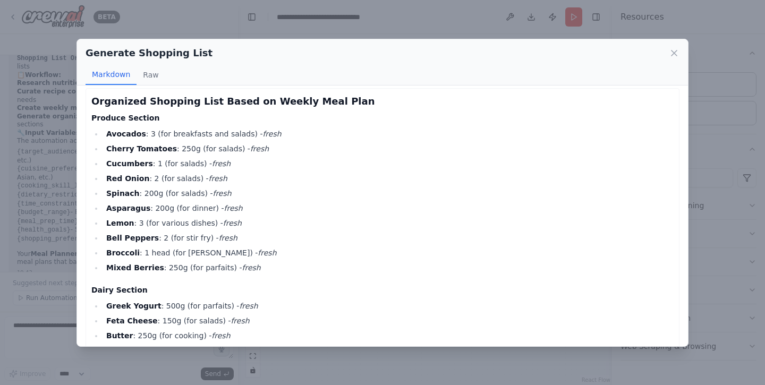
scroll to position [1, 0]
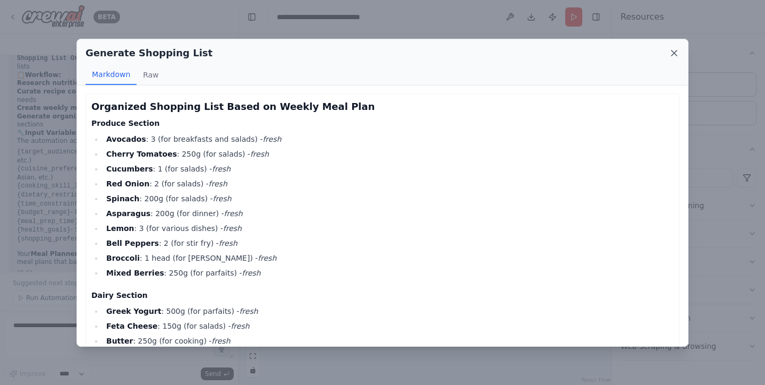
click at [671, 53] on icon at bounding box center [673, 53] width 11 height 11
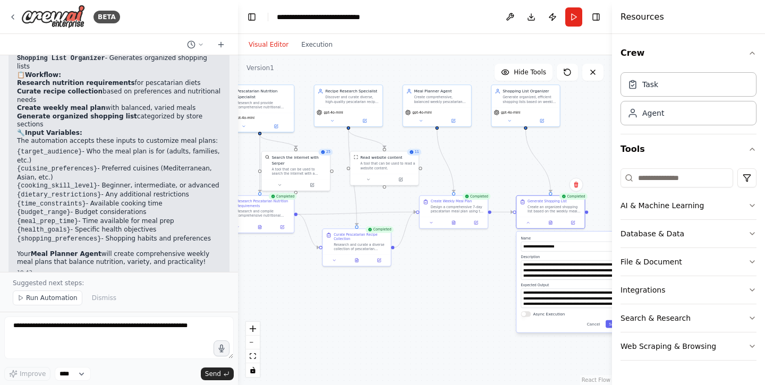
click at [418, 312] on div ".deletable-edge-delete-btn { width: 20px; height: 20px; border: 0px solid #ffff…" at bounding box center [425, 220] width 374 height 330
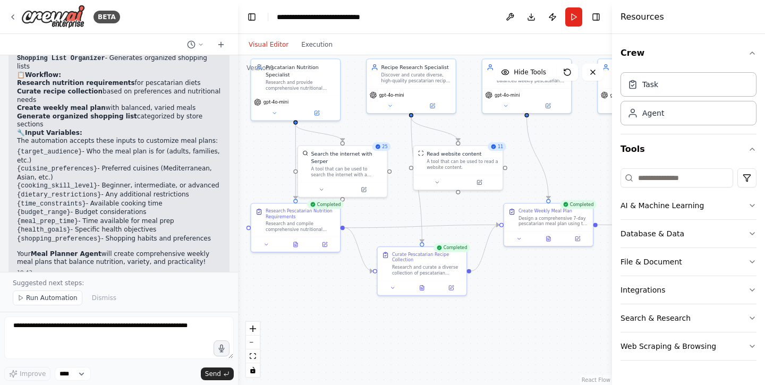
drag, startPoint x: 406, startPoint y: 299, endPoint x: 521, endPoint y: 341, distance: 123.3
click at [521, 341] on div ".deletable-edge-delete-btn { width: 20px; height: 20px; border: 0px solid #ffff…" at bounding box center [425, 220] width 374 height 330
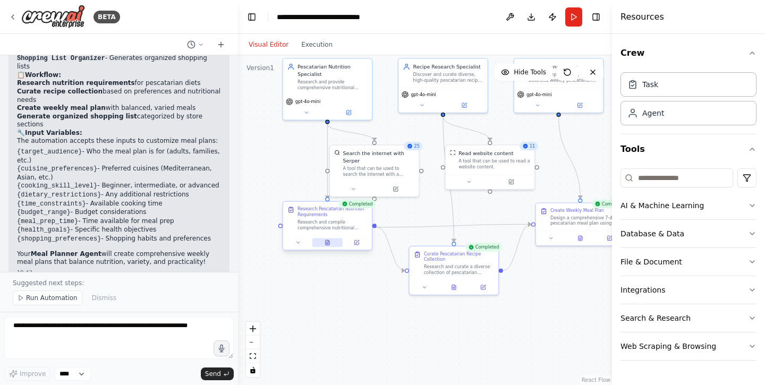
click at [324, 245] on icon at bounding box center [327, 242] width 6 height 6
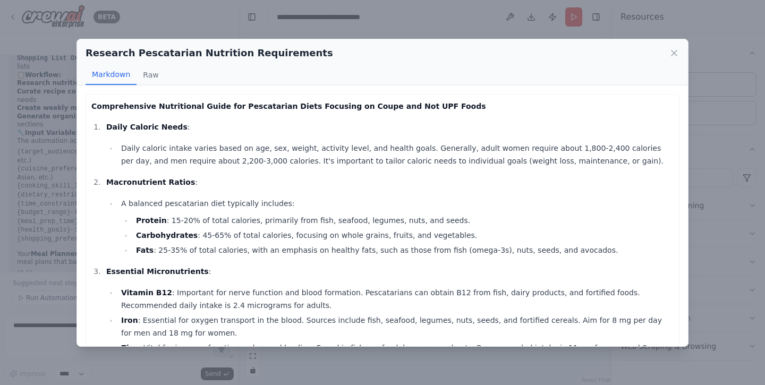
scroll to position [0, 0]
click at [671, 55] on icon at bounding box center [673, 53] width 11 height 11
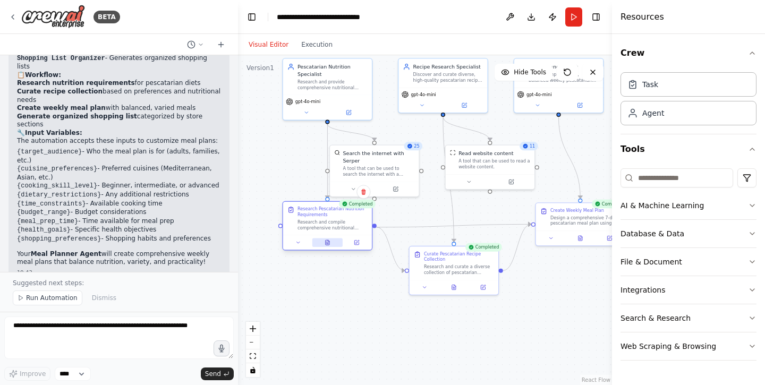
click at [328, 242] on icon at bounding box center [329, 241] width 2 height 2
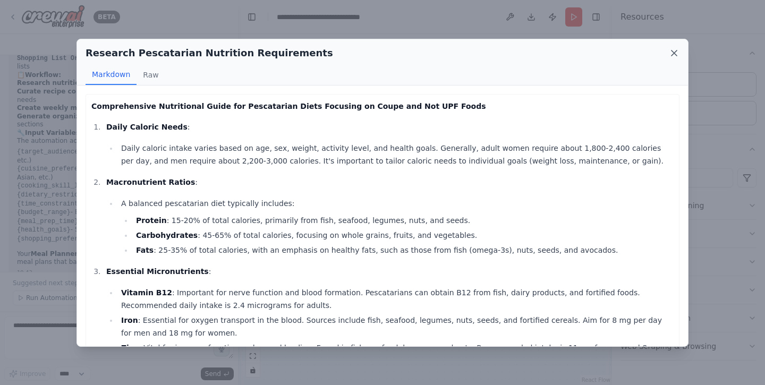
click at [674, 52] on icon at bounding box center [673, 53] width 11 height 11
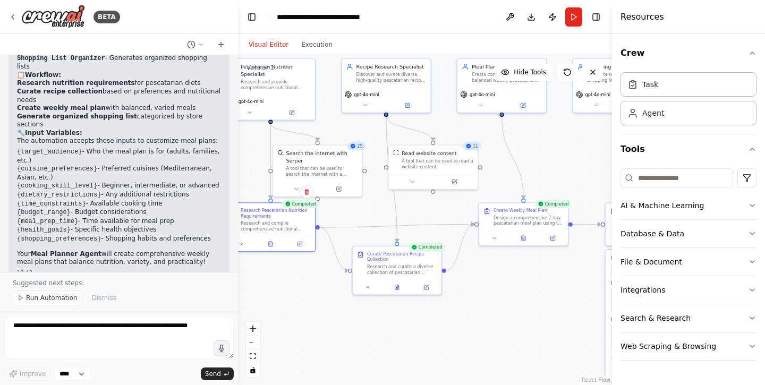
drag, startPoint x: 438, startPoint y: 221, endPoint x: 381, endPoint y: 221, distance: 56.8
click at [381, 221] on div ".deletable-edge-delete-btn { width: 20px; height: 20px; border: 0px solid #ffff…" at bounding box center [425, 220] width 374 height 330
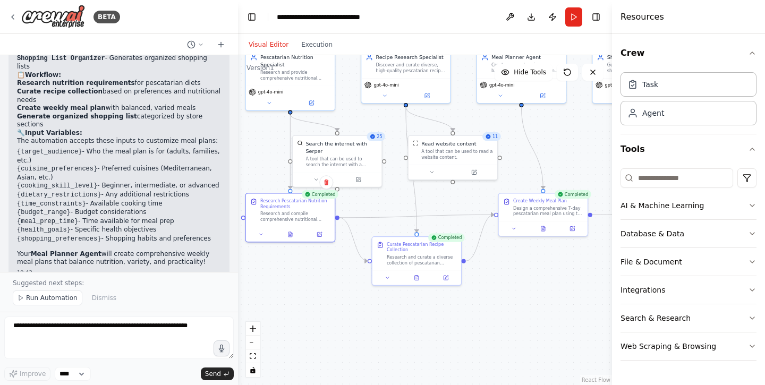
drag, startPoint x: 418, startPoint y: 208, endPoint x: 459, endPoint y: 199, distance: 41.5
click at [459, 199] on div ".deletable-edge-delete-btn { width: 20px; height: 20px; border: 0px solid #ffff…" at bounding box center [425, 220] width 374 height 330
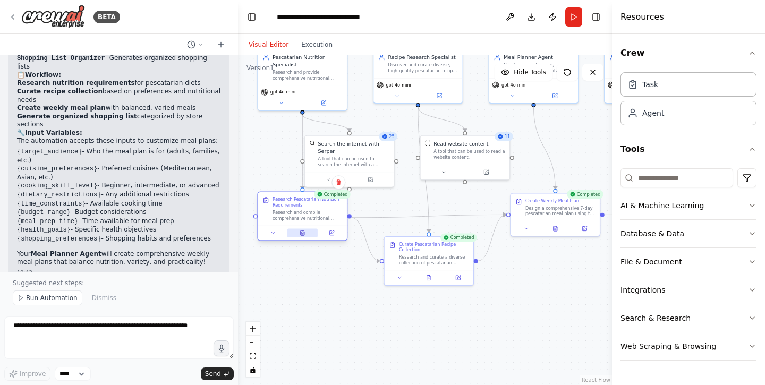
click at [301, 233] on icon at bounding box center [303, 232] width 4 height 5
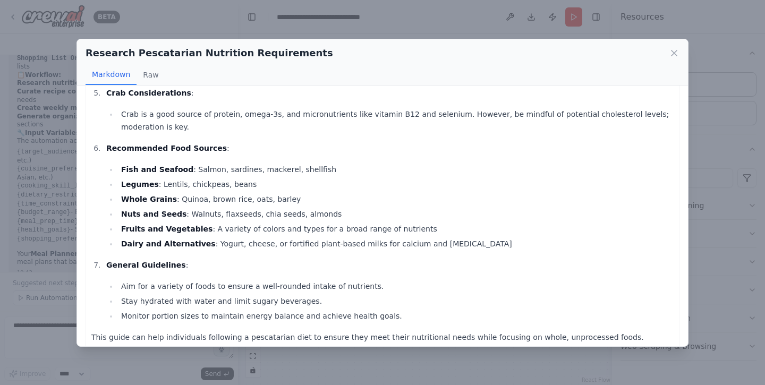
scroll to position [371, 0]
click at [675, 50] on icon at bounding box center [673, 53] width 11 height 11
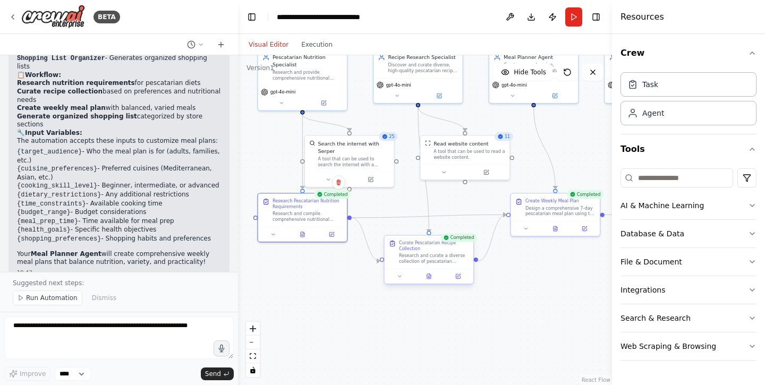
click at [427, 271] on div at bounding box center [428, 276] width 89 height 15
click at [428, 277] on icon at bounding box center [429, 277] width 2 height 0
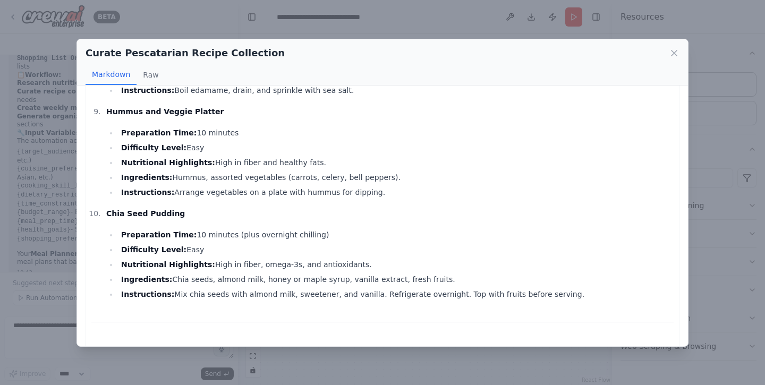
scroll to position [916, 0]
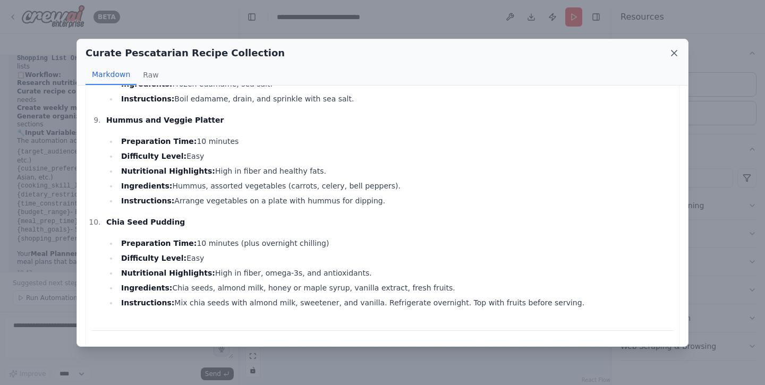
click at [671, 53] on icon at bounding box center [673, 53] width 11 height 11
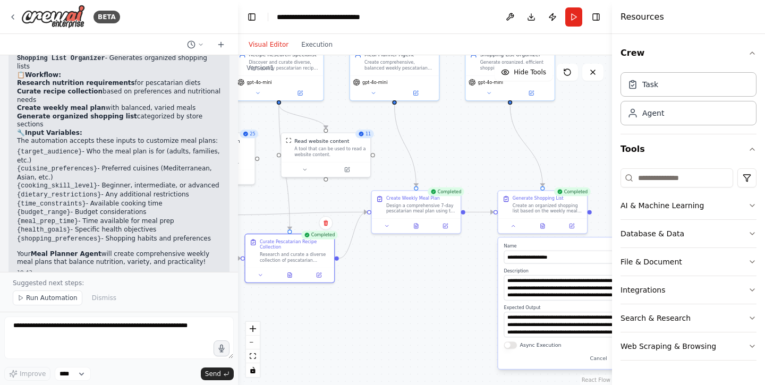
drag, startPoint x: 570, startPoint y: 276, endPoint x: 431, endPoint y: 273, distance: 139.1
click at [431, 273] on div ".deletable-edge-delete-btn { width: 20px; height: 20px; border: 0px solid #ffff…" at bounding box center [425, 220] width 374 height 330
click at [414, 223] on icon at bounding box center [416, 224] width 6 height 6
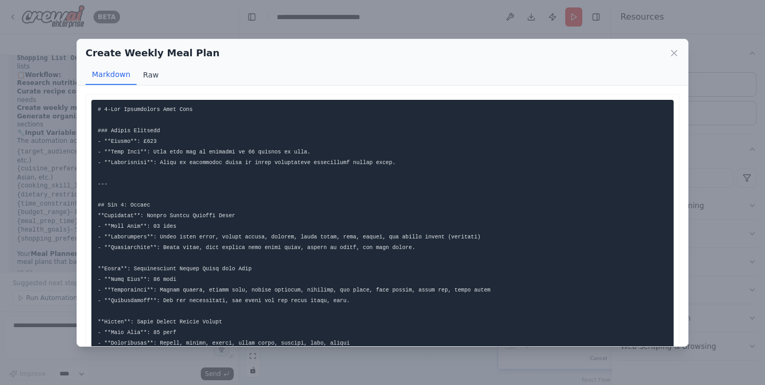
click at [148, 75] on button "Raw" at bounding box center [150, 75] width 28 height 20
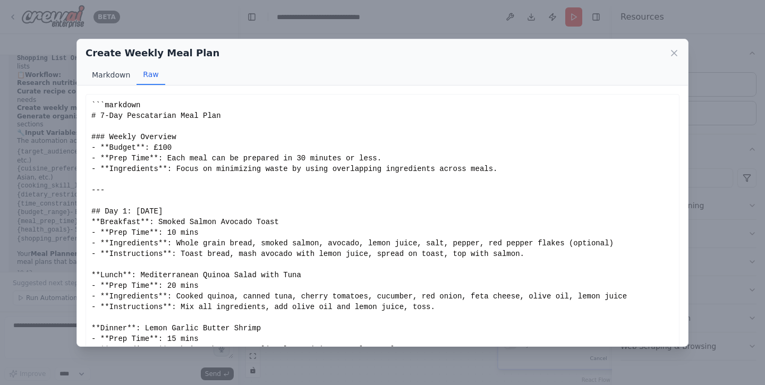
click at [115, 76] on button "Markdown" at bounding box center [110, 75] width 51 height 20
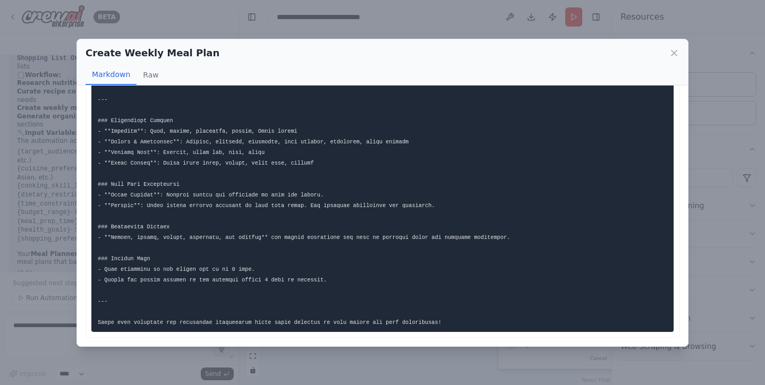
scroll to position [1550, 0]
click at [673, 53] on icon at bounding box center [673, 52] width 5 height 5
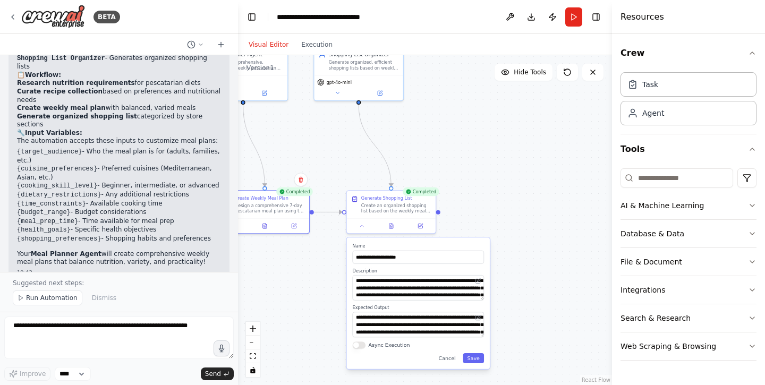
drag, startPoint x: 503, startPoint y: 147, endPoint x: 329, endPoint y: 147, distance: 174.2
click at [329, 147] on div ".deletable-edge-delete-btn { width: 20px; height: 20px; border: 0px solid #ffff…" at bounding box center [425, 220] width 374 height 330
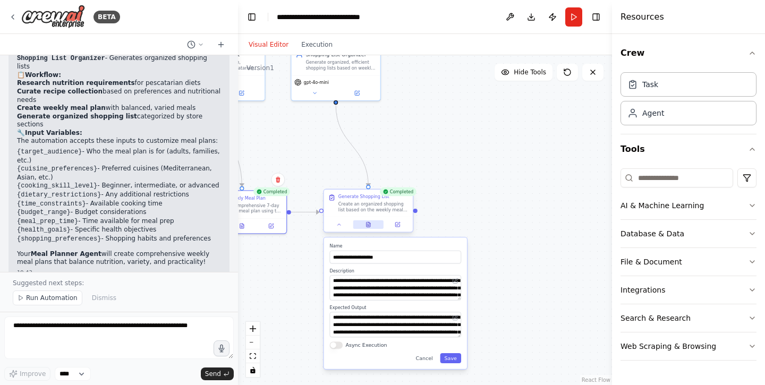
click at [370, 224] on icon at bounding box center [368, 224] width 4 height 5
click at [368, 221] on button at bounding box center [371, 224] width 31 height 8
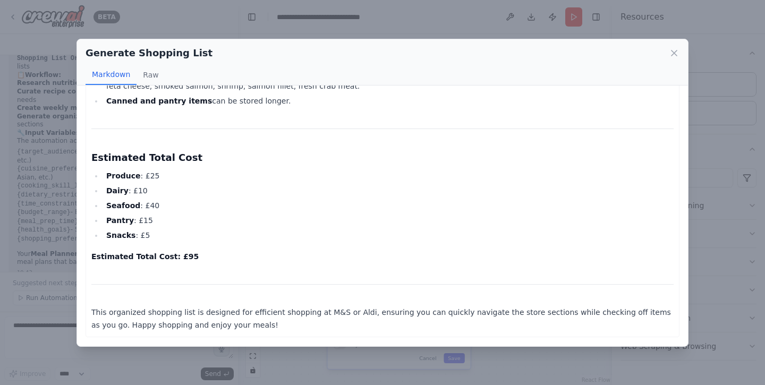
scroll to position [0, 0]
click at [670, 52] on icon at bounding box center [673, 53] width 11 height 11
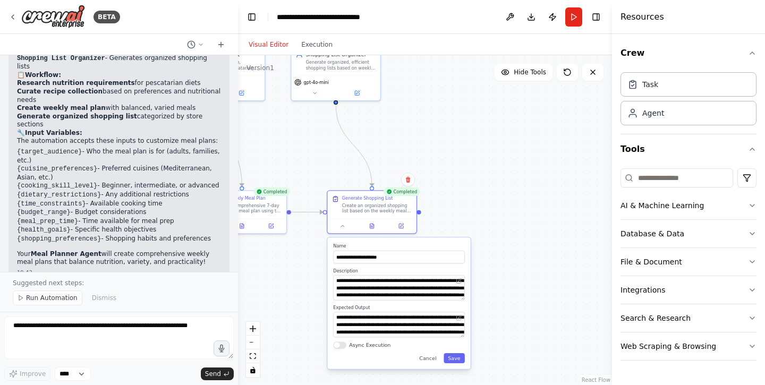
click at [510, 165] on div ".deletable-edge-delete-btn { width: 20px; height: 20px; border: 0px solid #ffff…" at bounding box center [425, 220] width 374 height 330
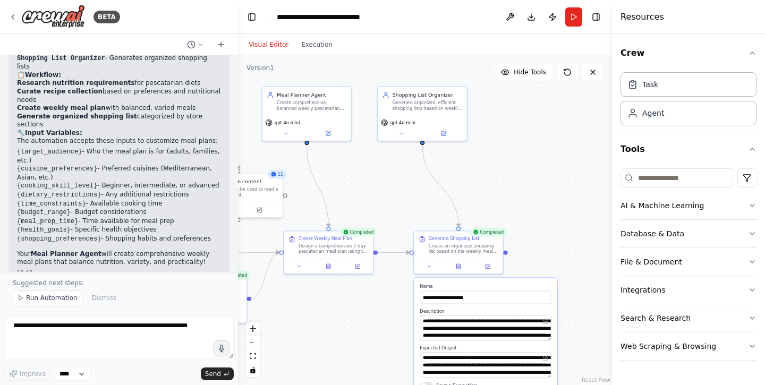
drag, startPoint x: 475, startPoint y: 169, endPoint x: 563, endPoint y: 211, distance: 97.6
click at [563, 211] on div ".deletable-edge-delete-btn { width: 20px; height: 20px; border: 0px solid #ffff…" at bounding box center [425, 220] width 374 height 330
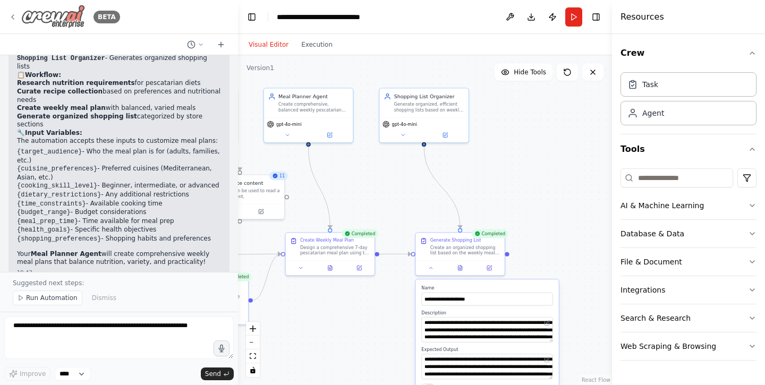
click at [54, 16] on img at bounding box center [53, 17] width 64 height 24
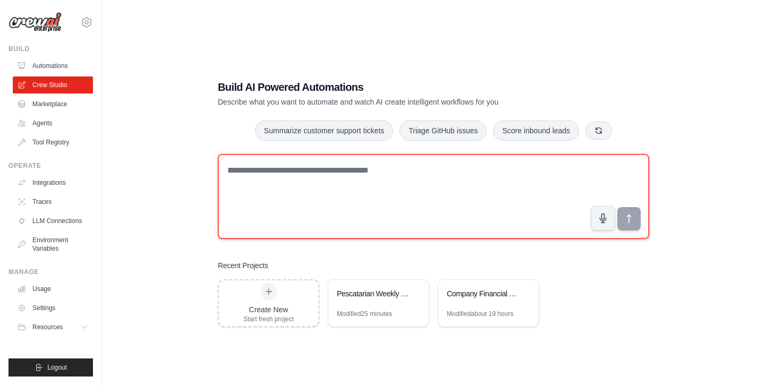
click at [301, 179] on textarea at bounding box center [433, 196] width 431 height 85
paste textarea "**********"
type textarea "**********"
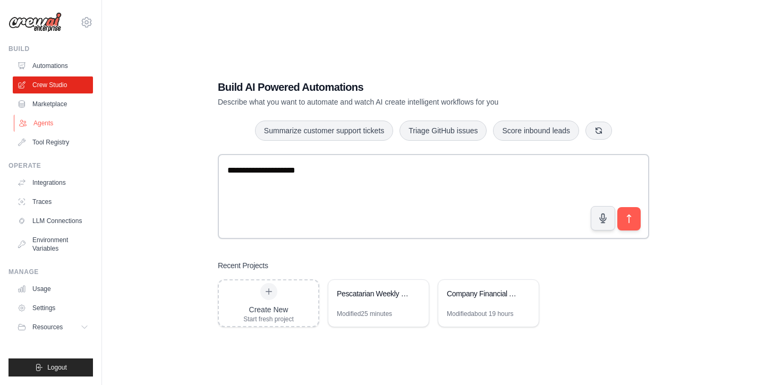
click at [37, 123] on link "Agents" at bounding box center [54, 123] width 80 height 17
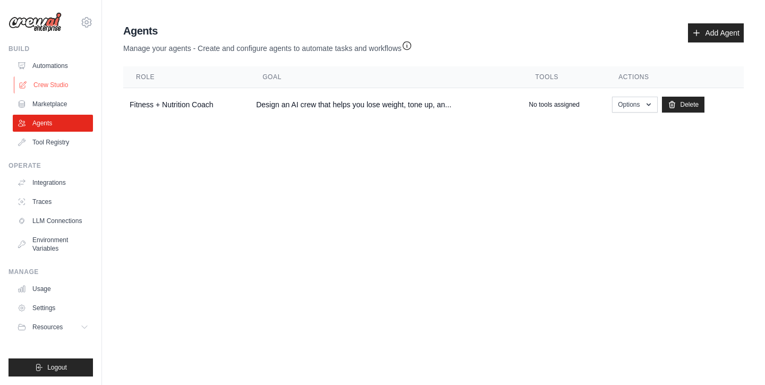
click at [54, 87] on link "Crew Studio" at bounding box center [54, 84] width 80 height 17
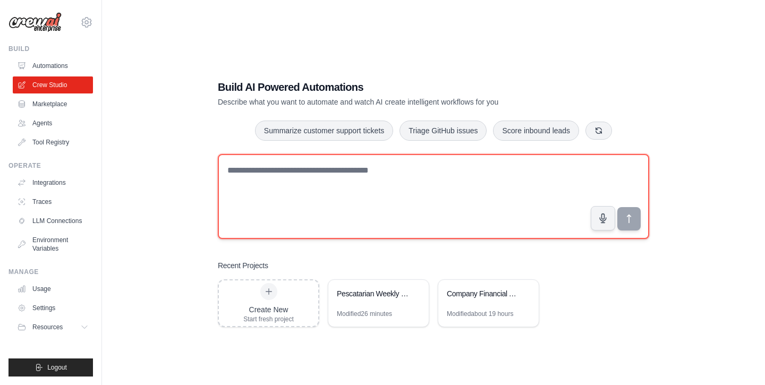
click at [301, 187] on textarea at bounding box center [433, 196] width 431 height 85
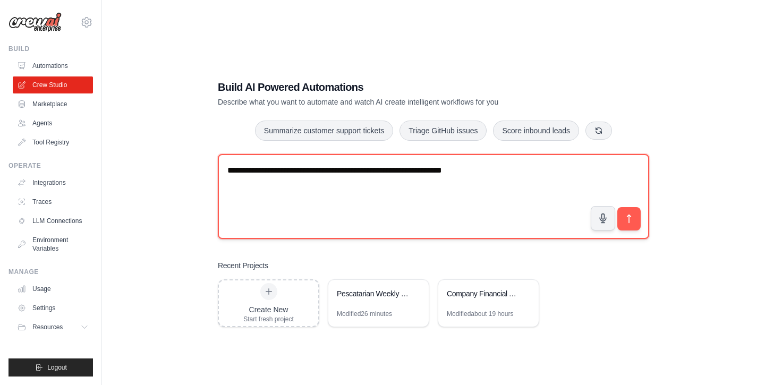
type textarea "**********"
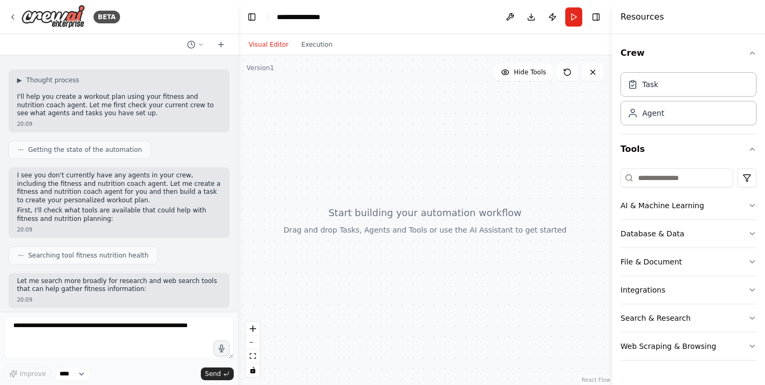
scroll to position [92, 0]
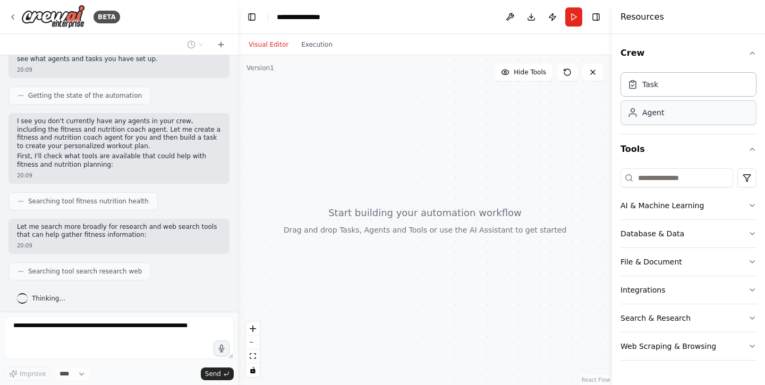
click at [689, 115] on div "Agent" at bounding box center [688, 112] width 136 height 24
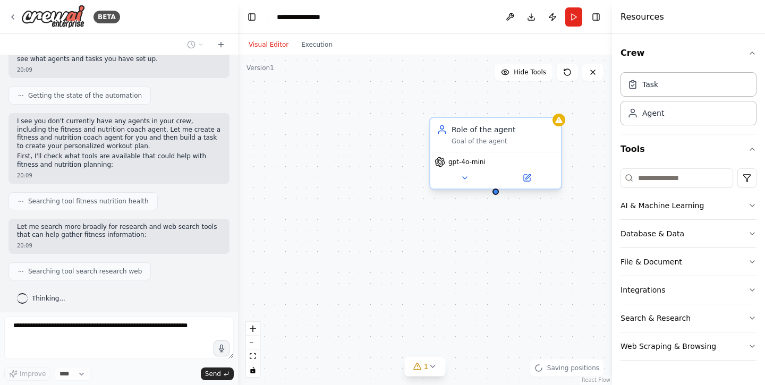
click at [486, 131] on div "Role of the agent" at bounding box center [502, 129] width 103 height 11
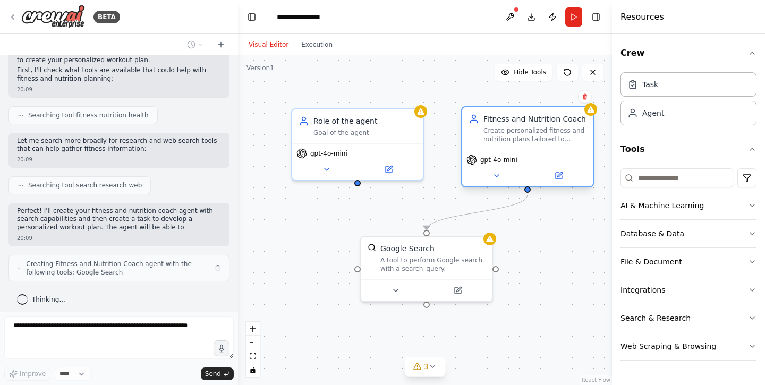
scroll to position [186, 0]
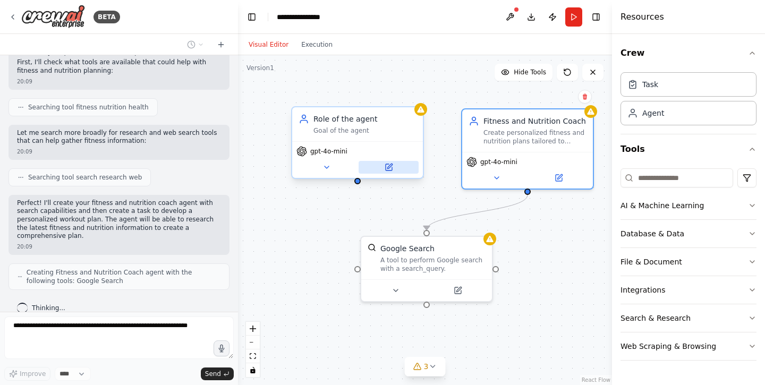
click at [397, 169] on button at bounding box center [388, 167] width 60 height 13
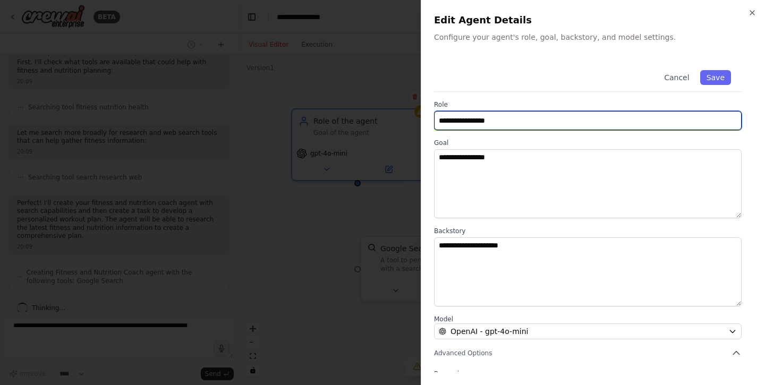
click at [520, 118] on input "**********" at bounding box center [587, 120] width 307 height 19
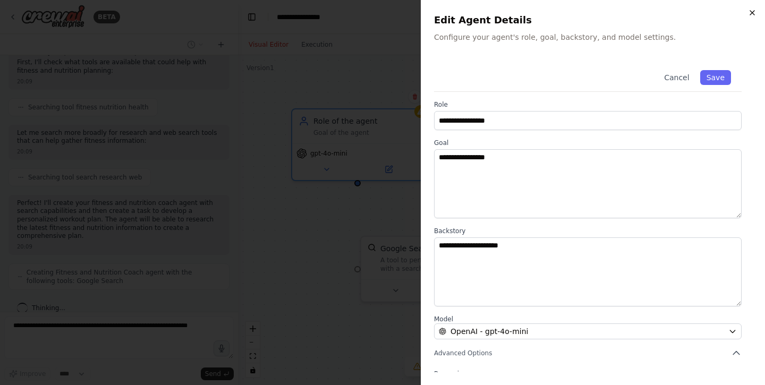
click at [756, 9] on div "**********" at bounding box center [593, 192] width 344 height 385
click at [753, 9] on icon "button" at bounding box center [752, 12] width 8 height 8
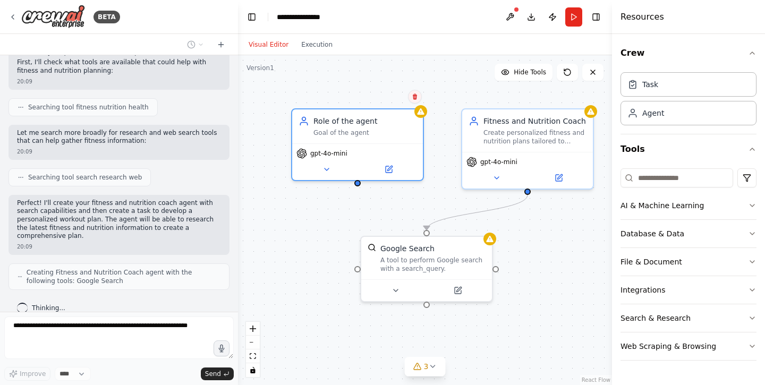
click at [414, 96] on icon at bounding box center [415, 97] width 4 height 6
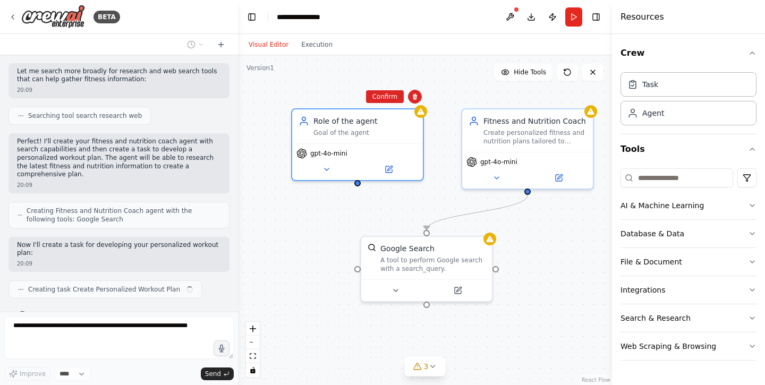
scroll to position [255, 0]
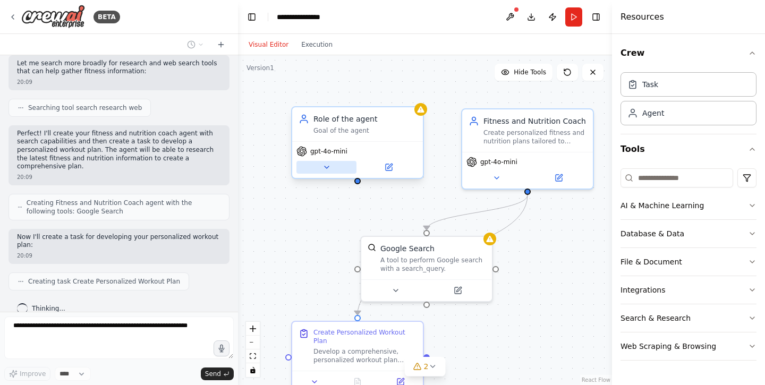
click at [335, 165] on button at bounding box center [326, 167] width 60 height 13
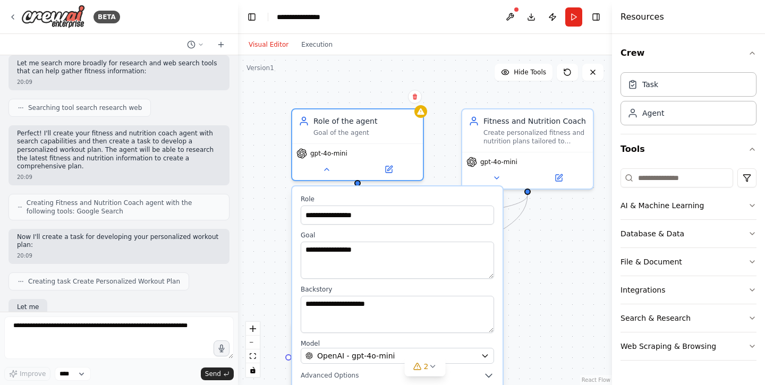
scroll to position [317, 0]
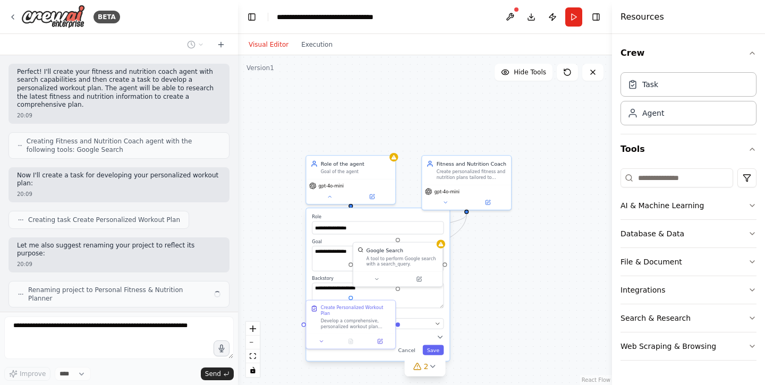
click at [272, 265] on div ".deletable-edge-delete-btn { width: 20px; height: 20px; border: 0px solid #ffff…" at bounding box center [425, 220] width 374 height 330
click at [409, 350] on button "Cancel" at bounding box center [406, 351] width 26 height 10
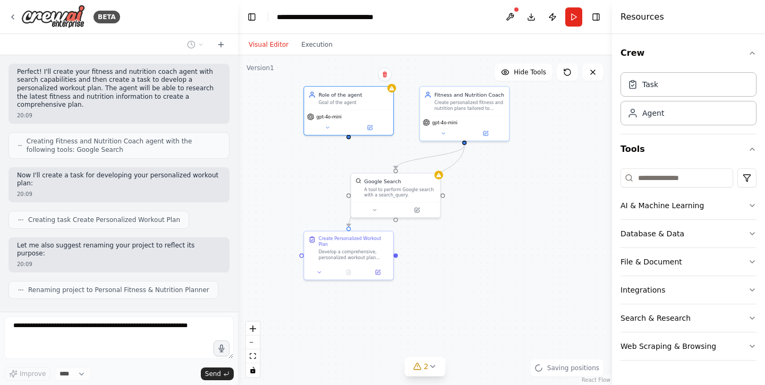
drag, startPoint x: 568, startPoint y: 235, endPoint x: 565, endPoint y: 142, distance: 92.9
click at [565, 142] on div ".deletable-edge-delete-btn { width: 20px; height: 20px; border: 0px solid #ffff…" at bounding box center [425, 220] width 374 height 330
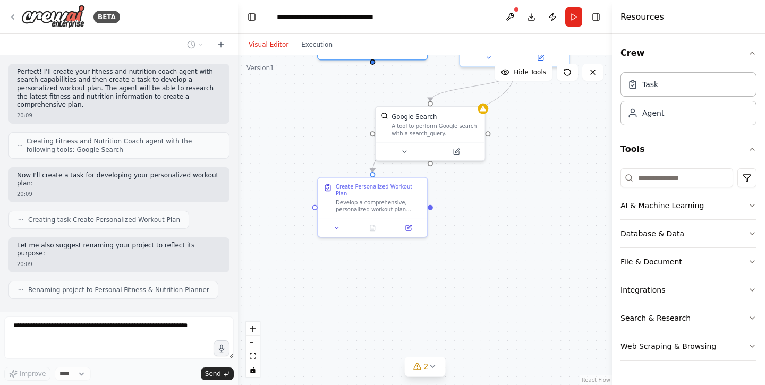
drag, startPoint x: 444, startPoint y: 256, endPoint x: 495, endPoint y: 217, distance: 64.5
click at [495, 217] on div ".deletable-edge-delete-btn { width: 20px; height: 20px; border: 0px solid #ffff…" at bounding box center [425, 220] width 374 height 330
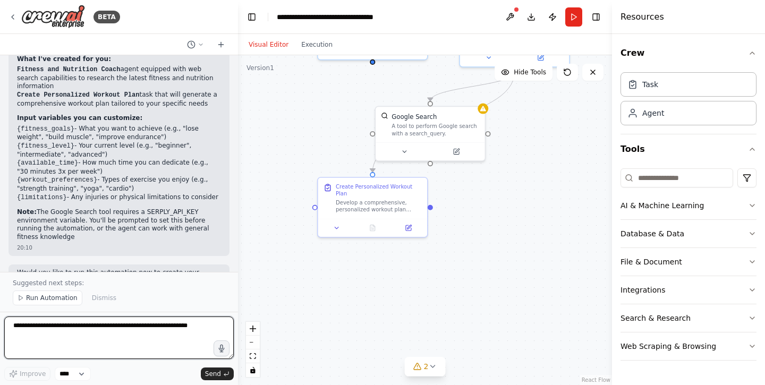
scroll to position [697, 0]
